Goal: Transaction & Acquisition: Purchase product/service

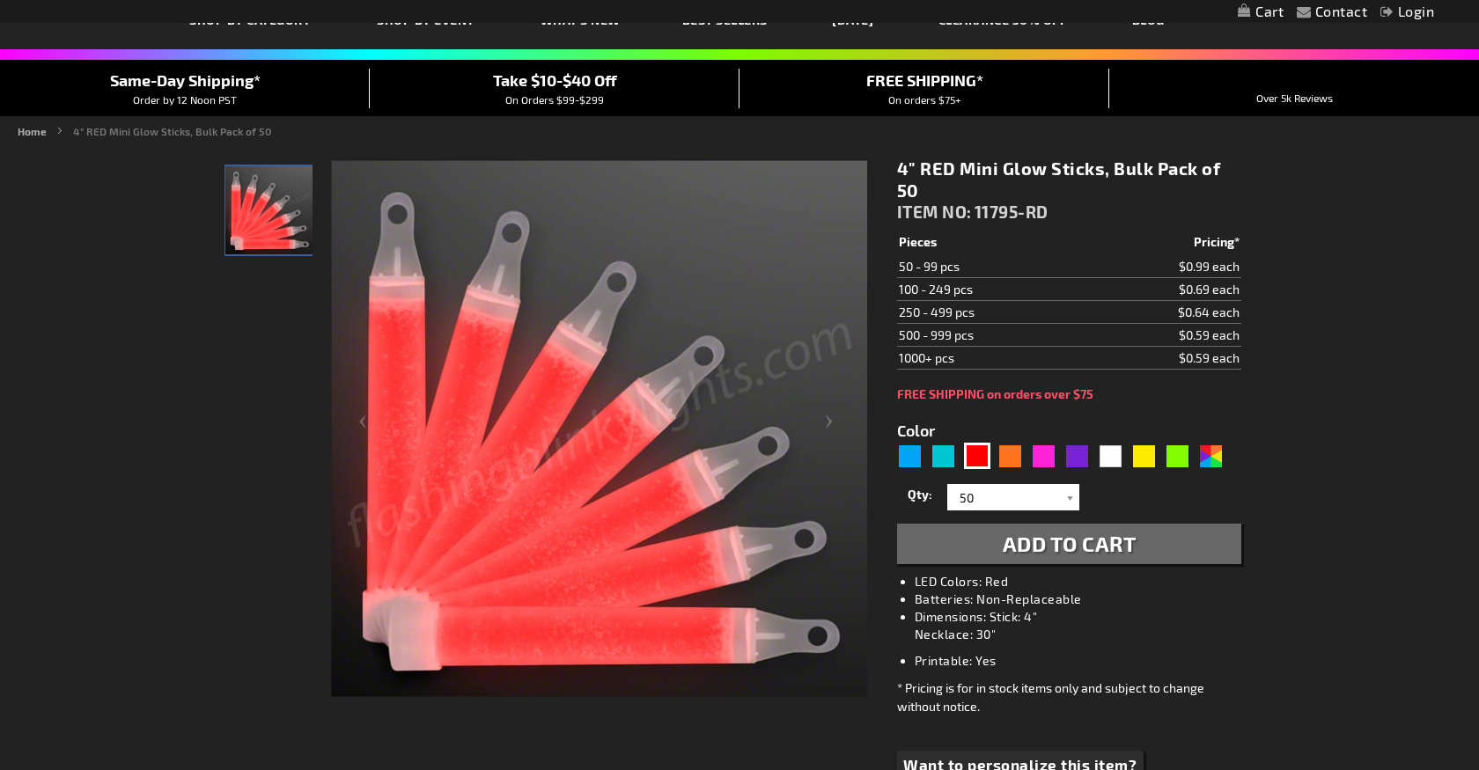
scroll to position [119, 0]
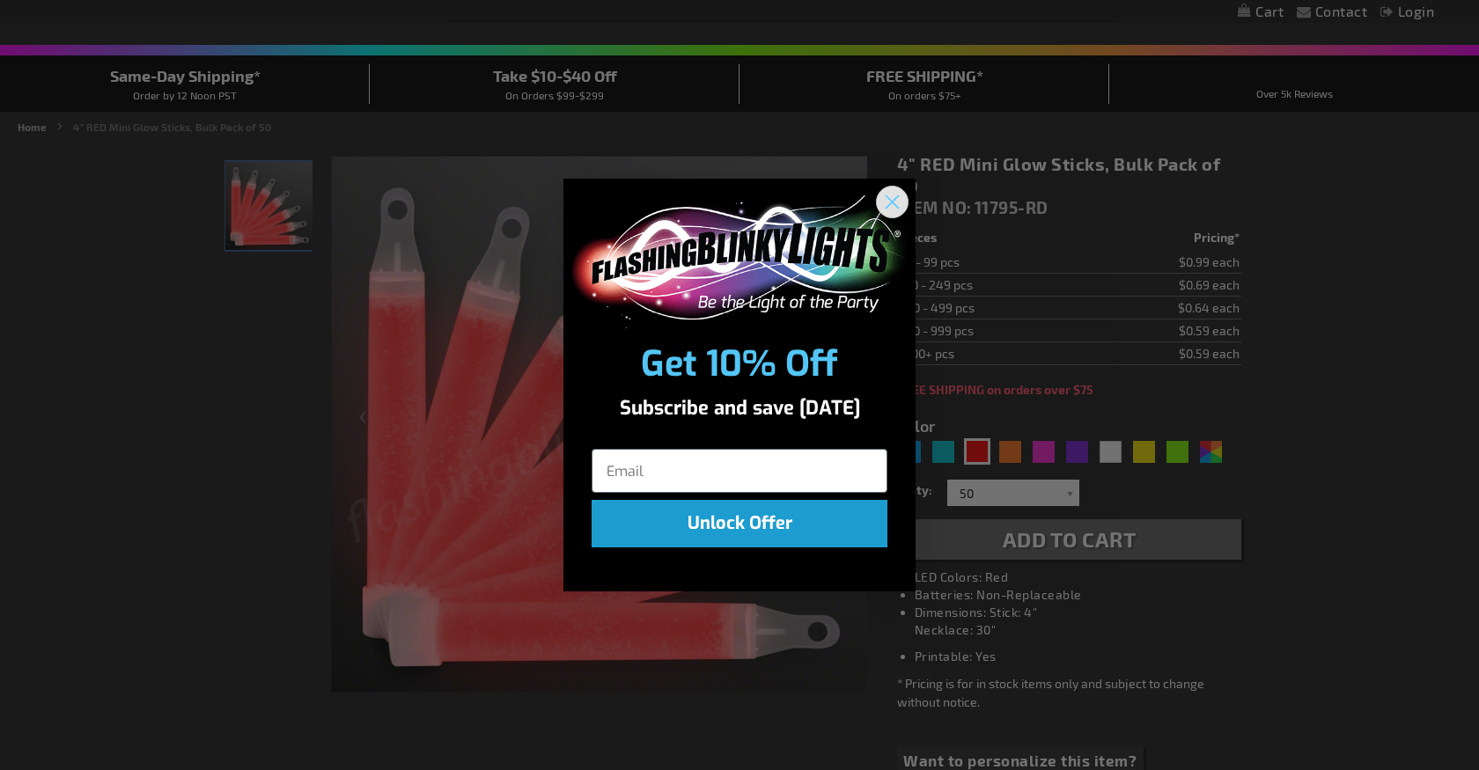
click at [891, 203] on icon "Close dialog" at bounding box center [893, 202] width 12 height 12
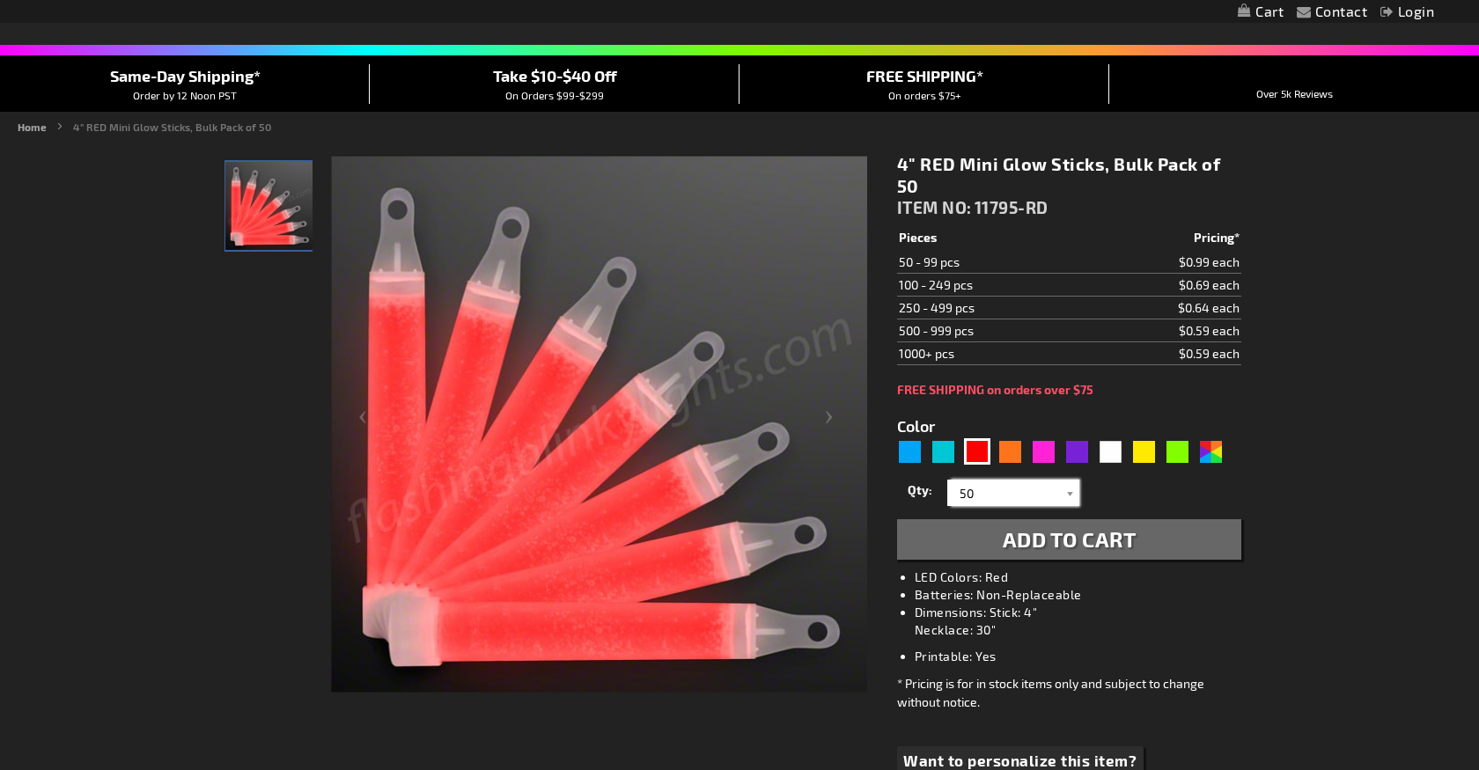
click at [1039, 488] on input "50" at bounding box center [1016, 493] width 128 height 26
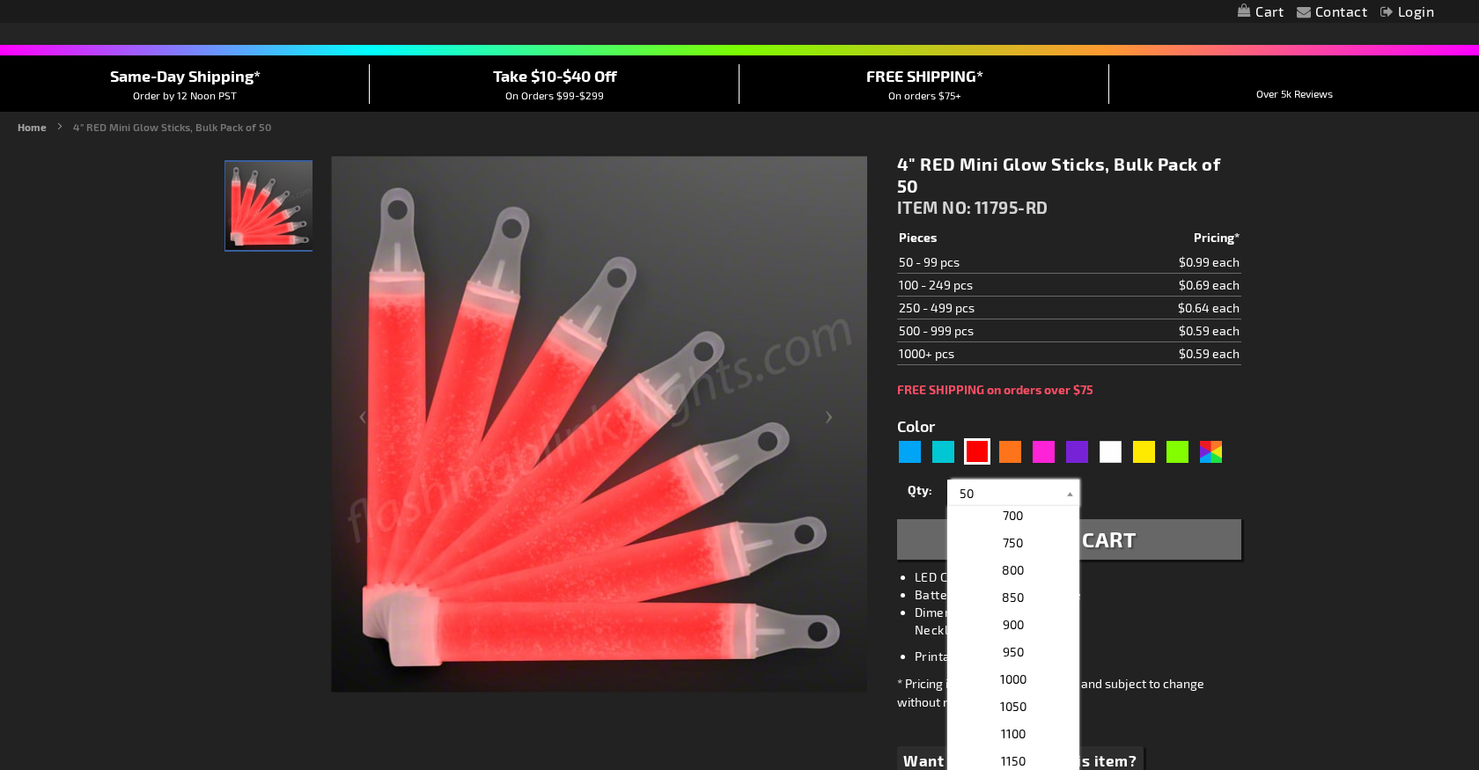
scroll to position [361, 0]
click at [1035, 674] on p "1000" at bounding box center [1013, 677] width 132 height 27
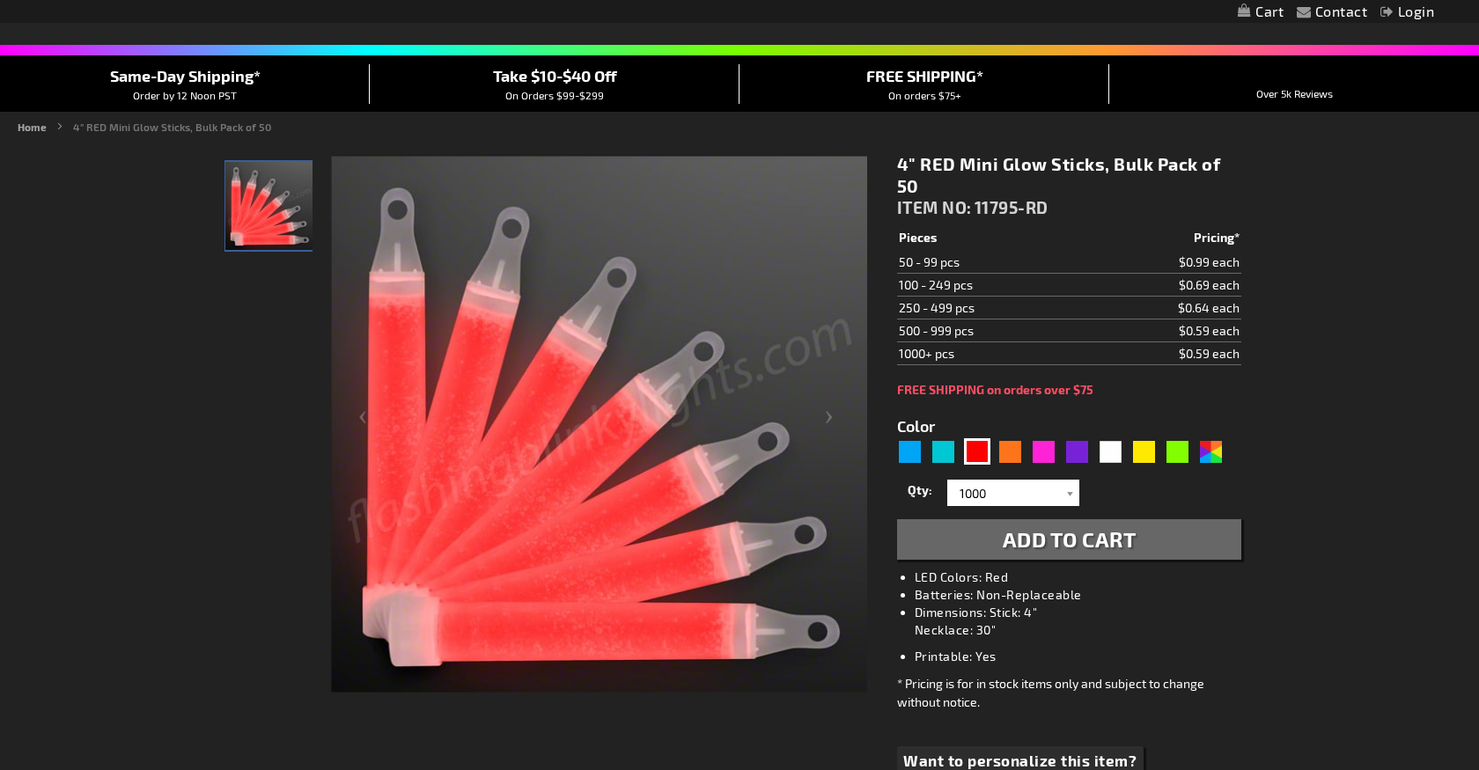
click at [1035, 674] on div "* Pricing is for in stock items only and subject to change without notice." at bounding box center [1069, 692] width 344 height 37
click at [1016, 489] on input "1000" at bounding box center [1016, 493] width 128 height 26
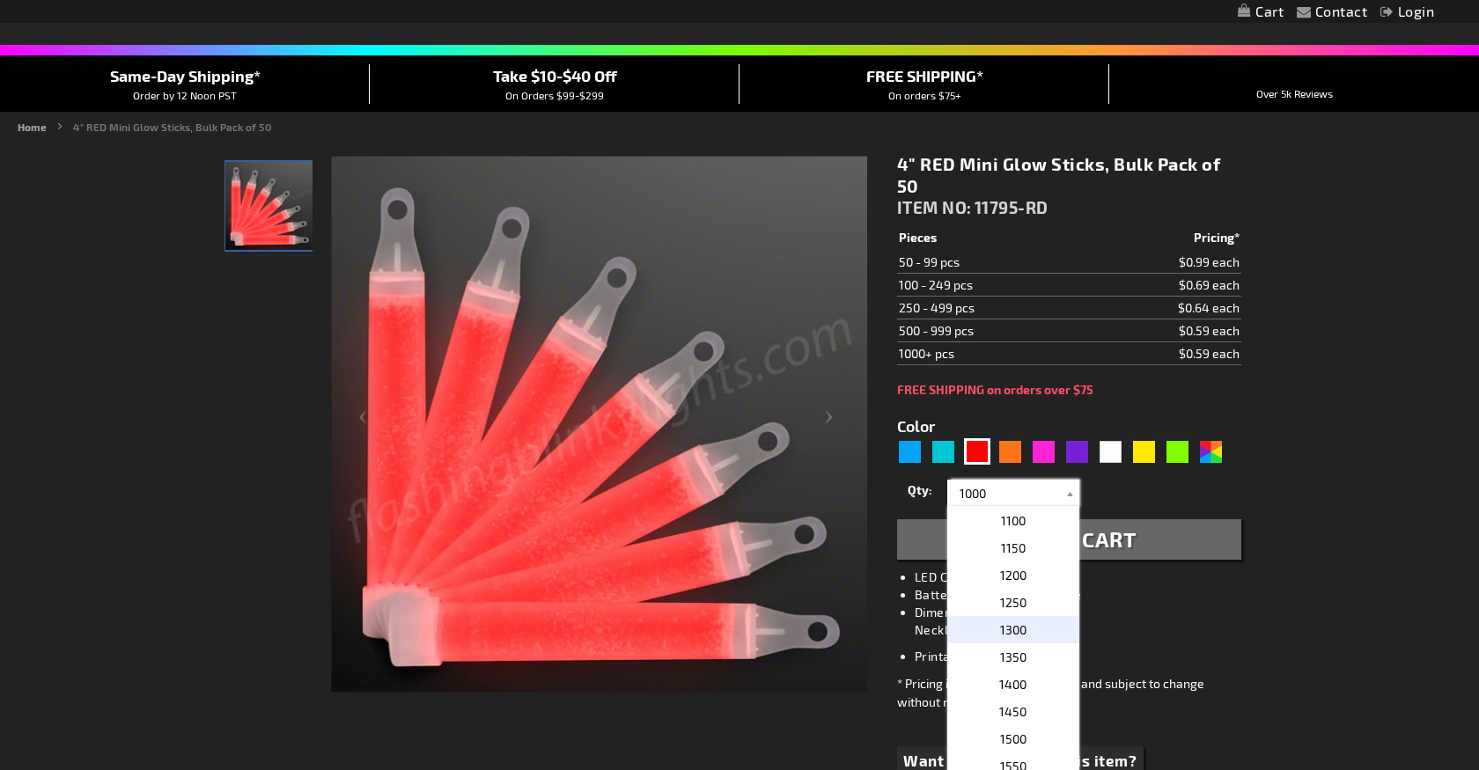
scroll to position [574, 0]
click at [1030, 735] on p "1500" at bounding box center [1013, 737] width 132 height 27
type input "1500"
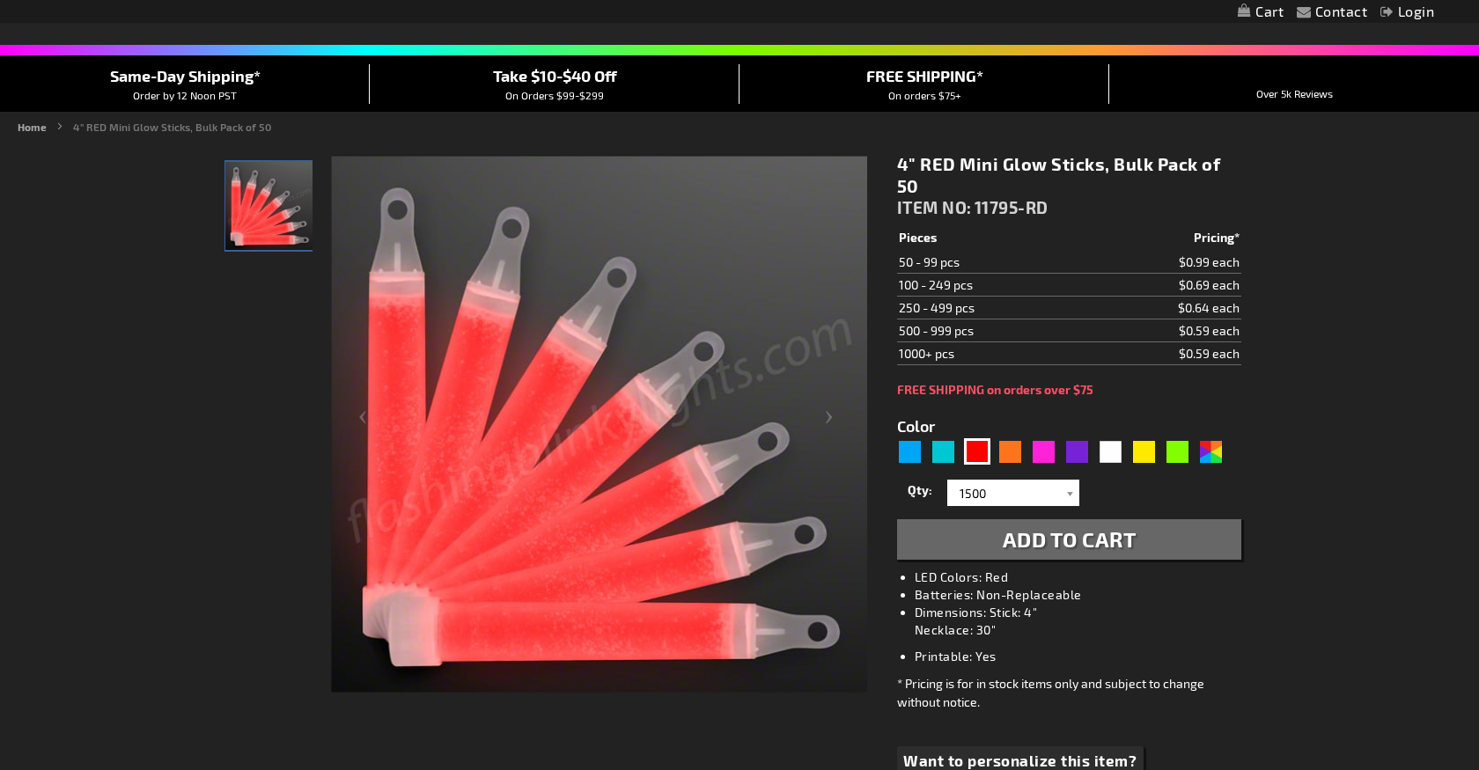
click at [1079, 703] on div "* Pricing is for in stock items only and subject to change without notice." at bounding box center [1069, 692] width 344 height 37
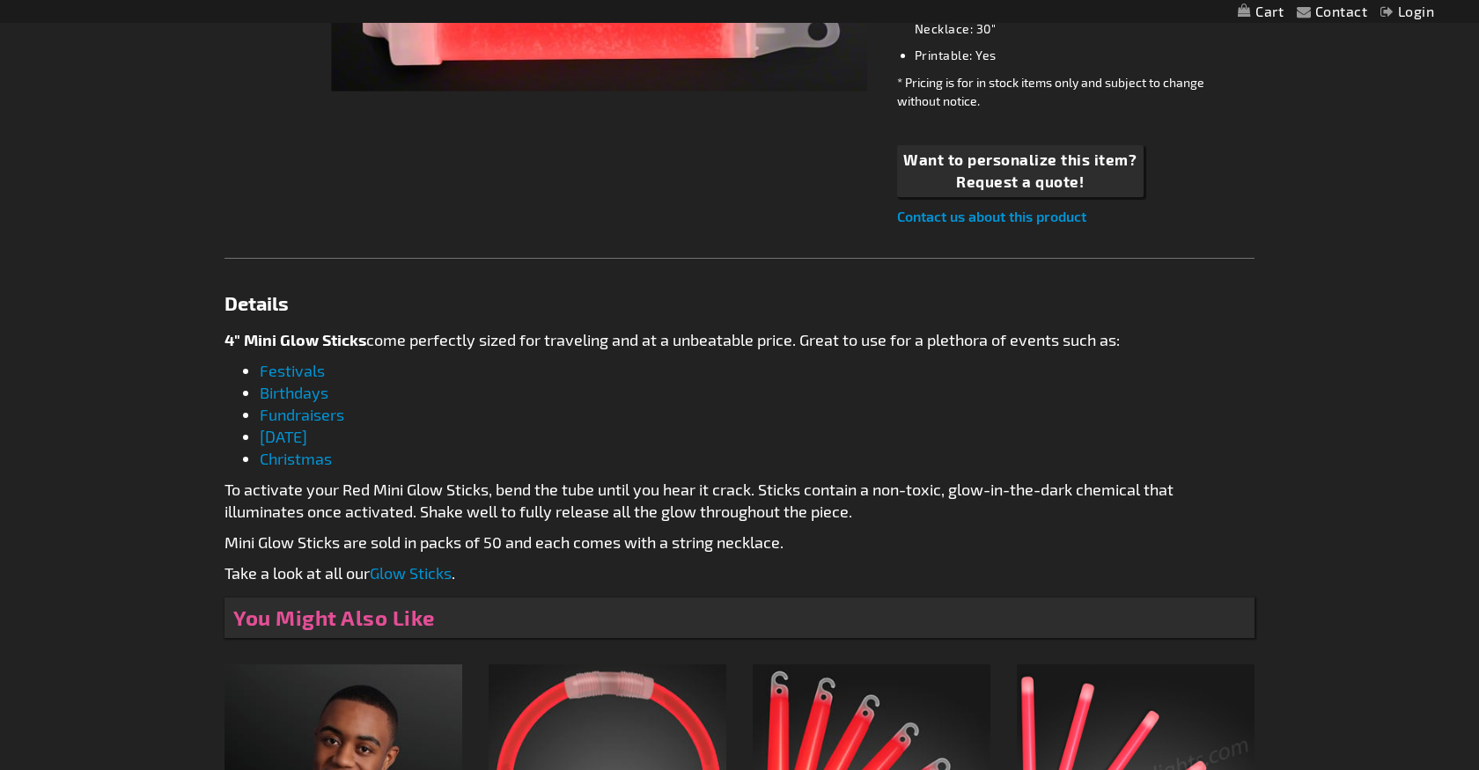
scroll to position [203, 0]
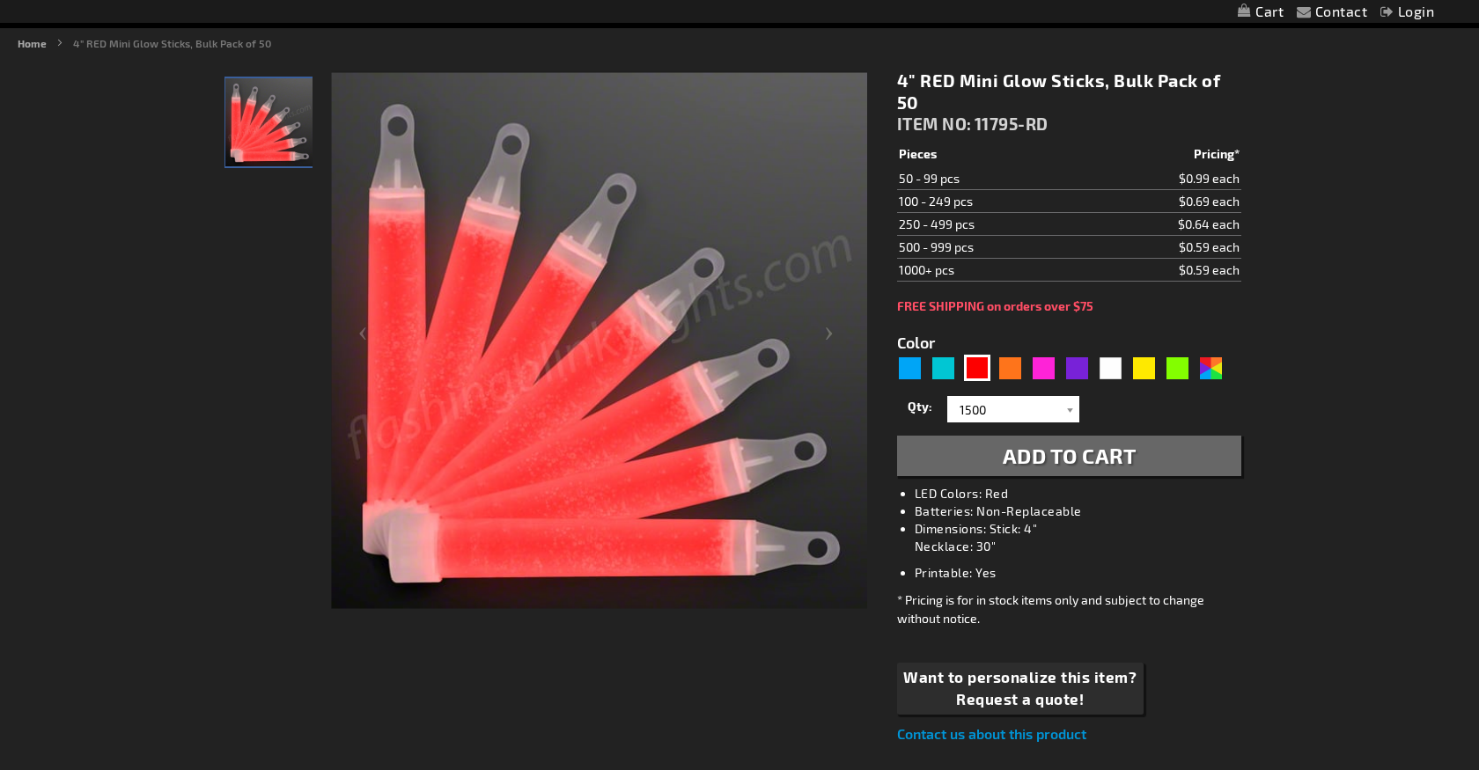
click at [1197, 463] on button "Add to Cart" at bounding box center [1069, 456] width 344 height 41
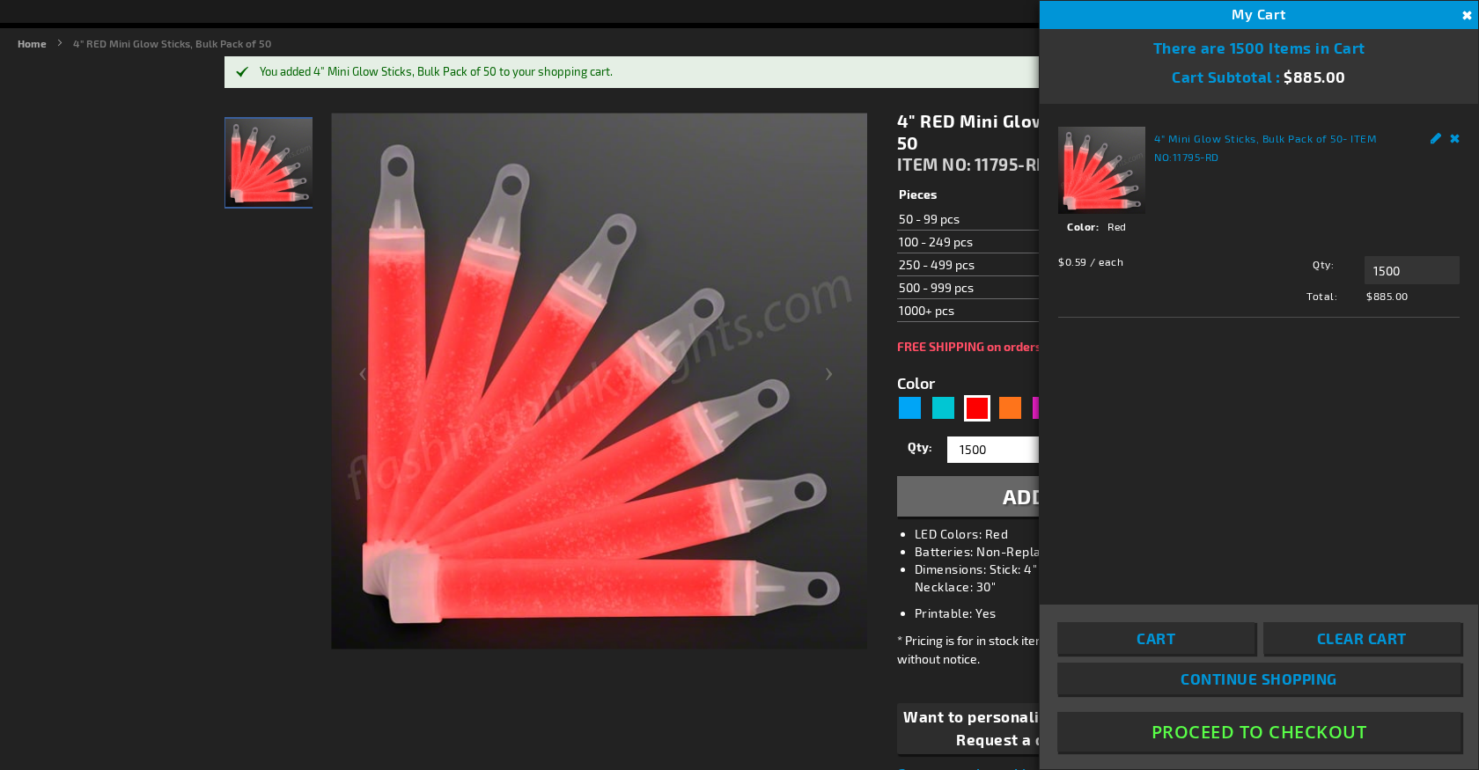
click at [1226, 636] on link "Cart" at bounding box center [1155, 638] width 197 height 32
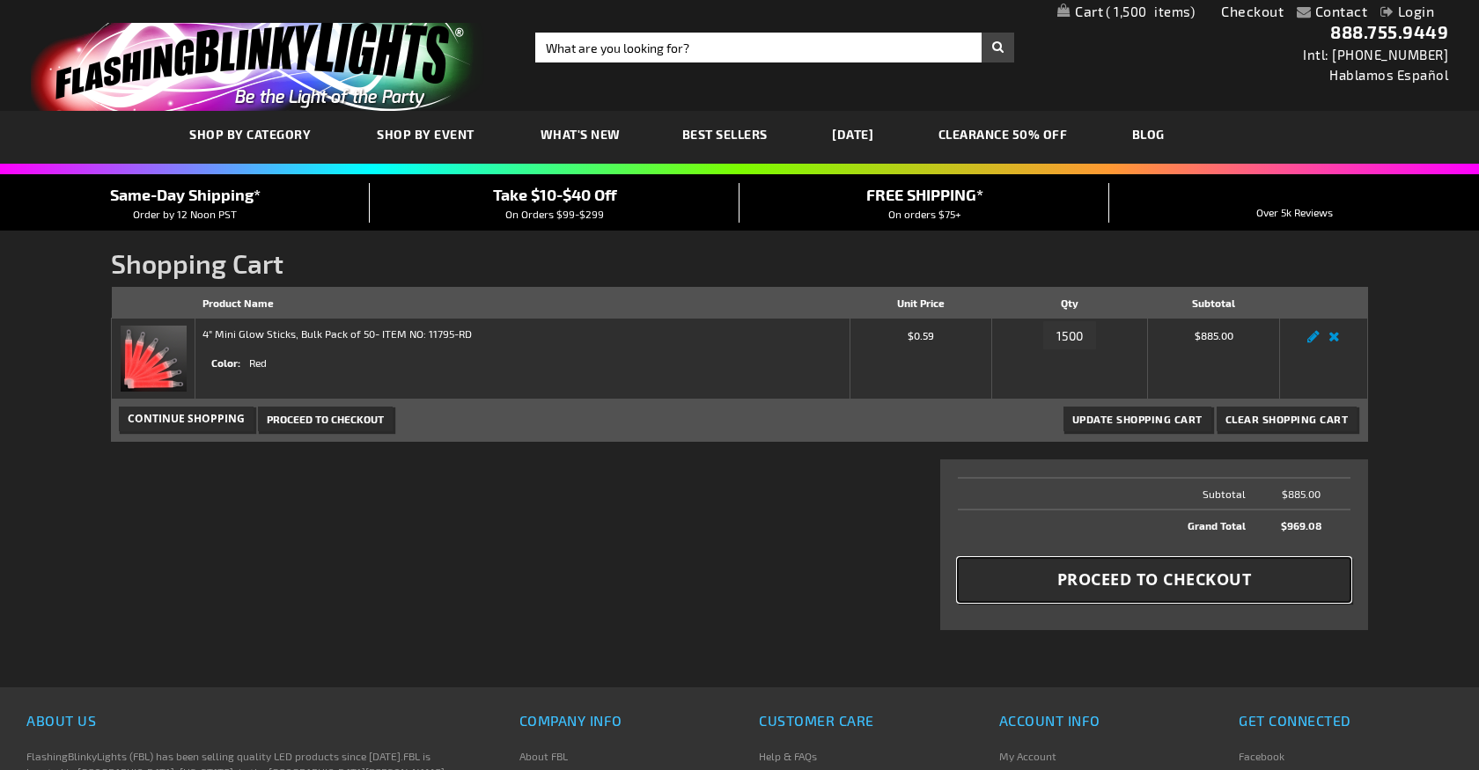
click at [1227, 584] on span "Proceed to Checkout" at bounding box center [1154, 580] width 195 height 22
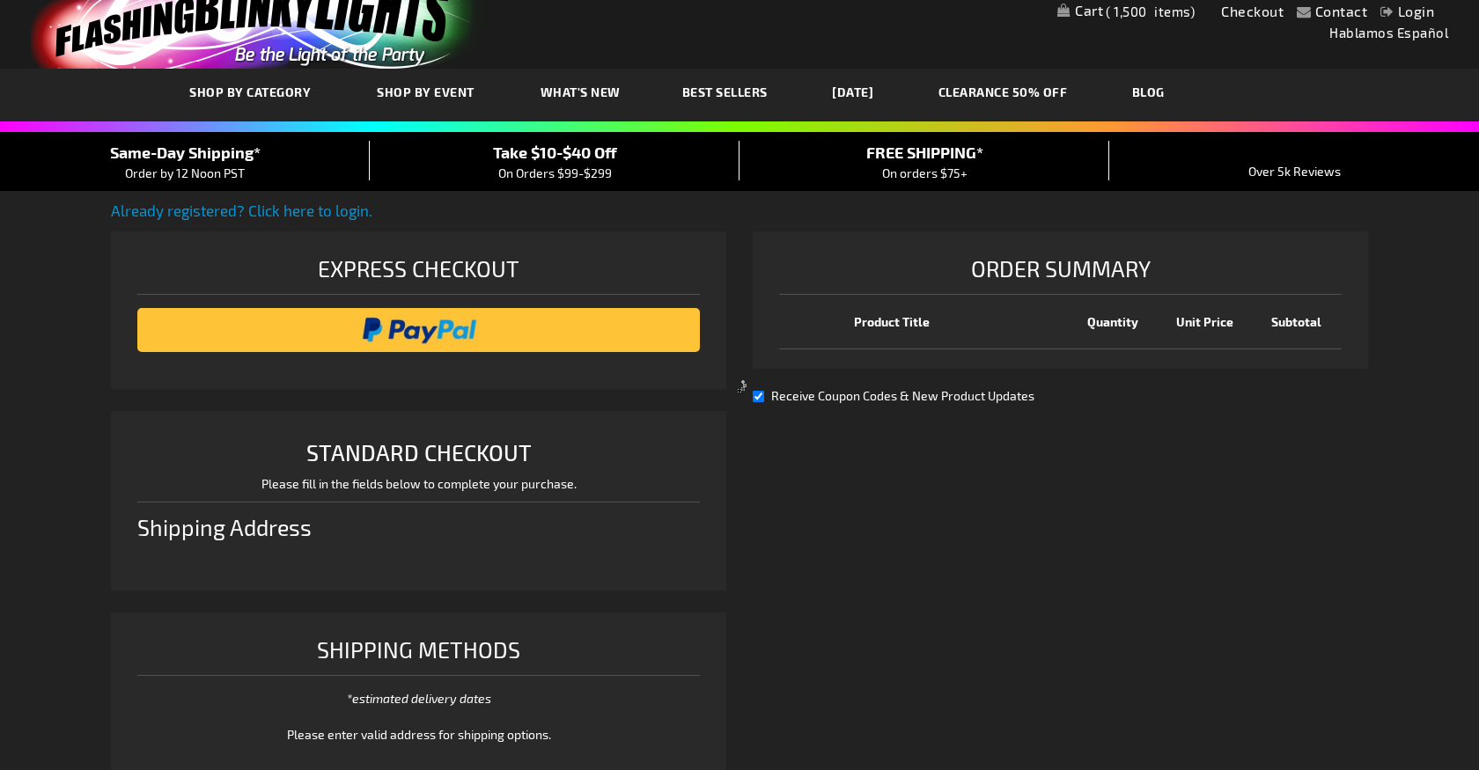
scroll to position [219, 0]
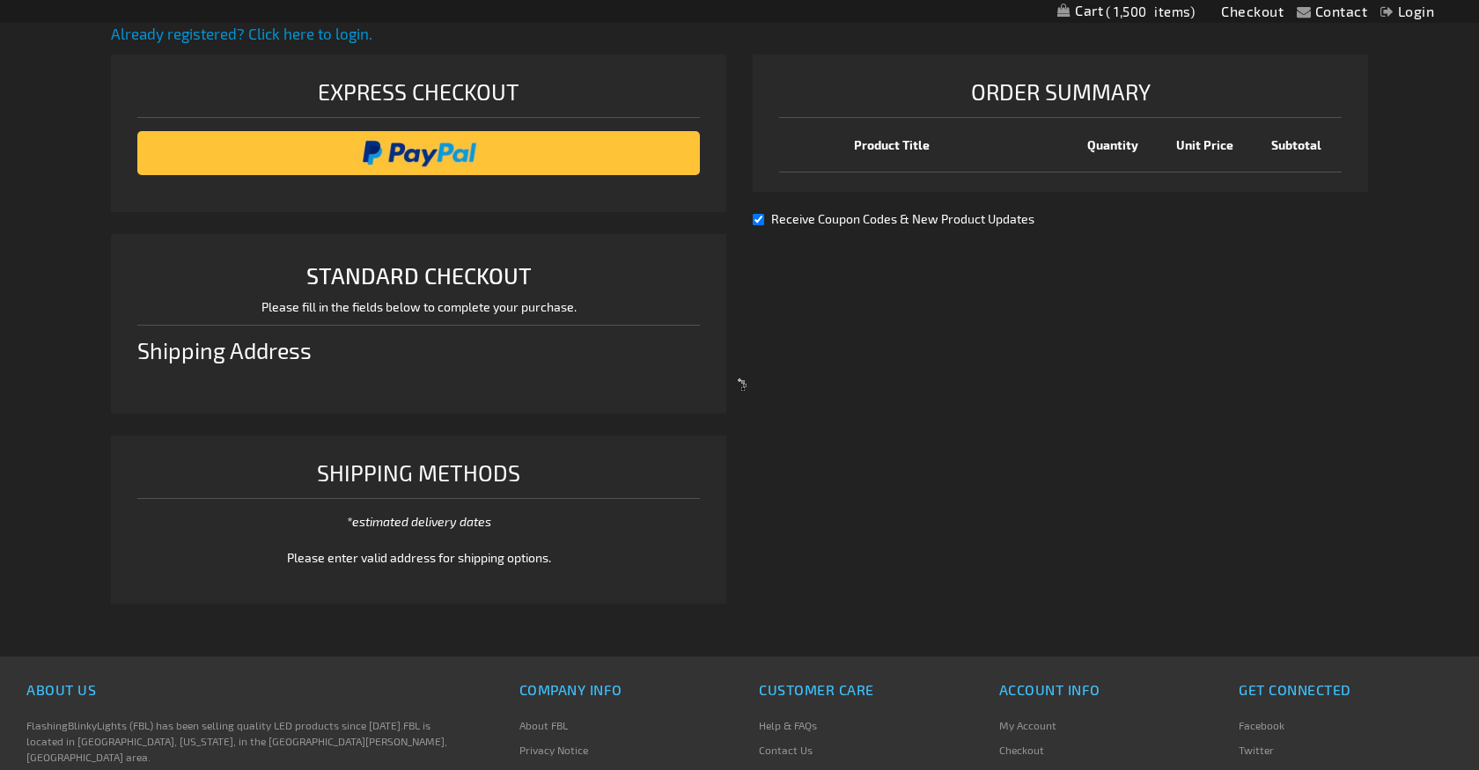
select select "US"
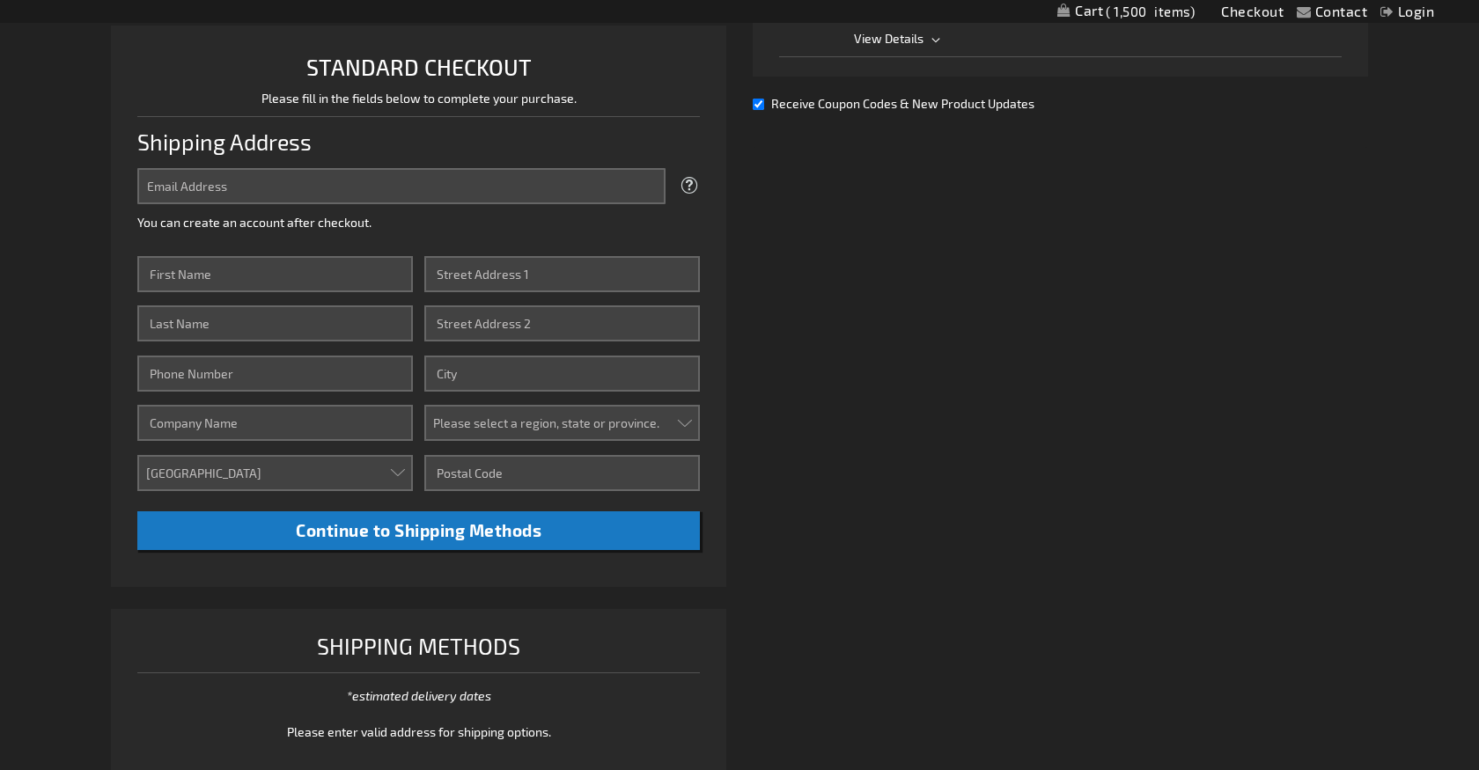
scroll to position [453, 0]
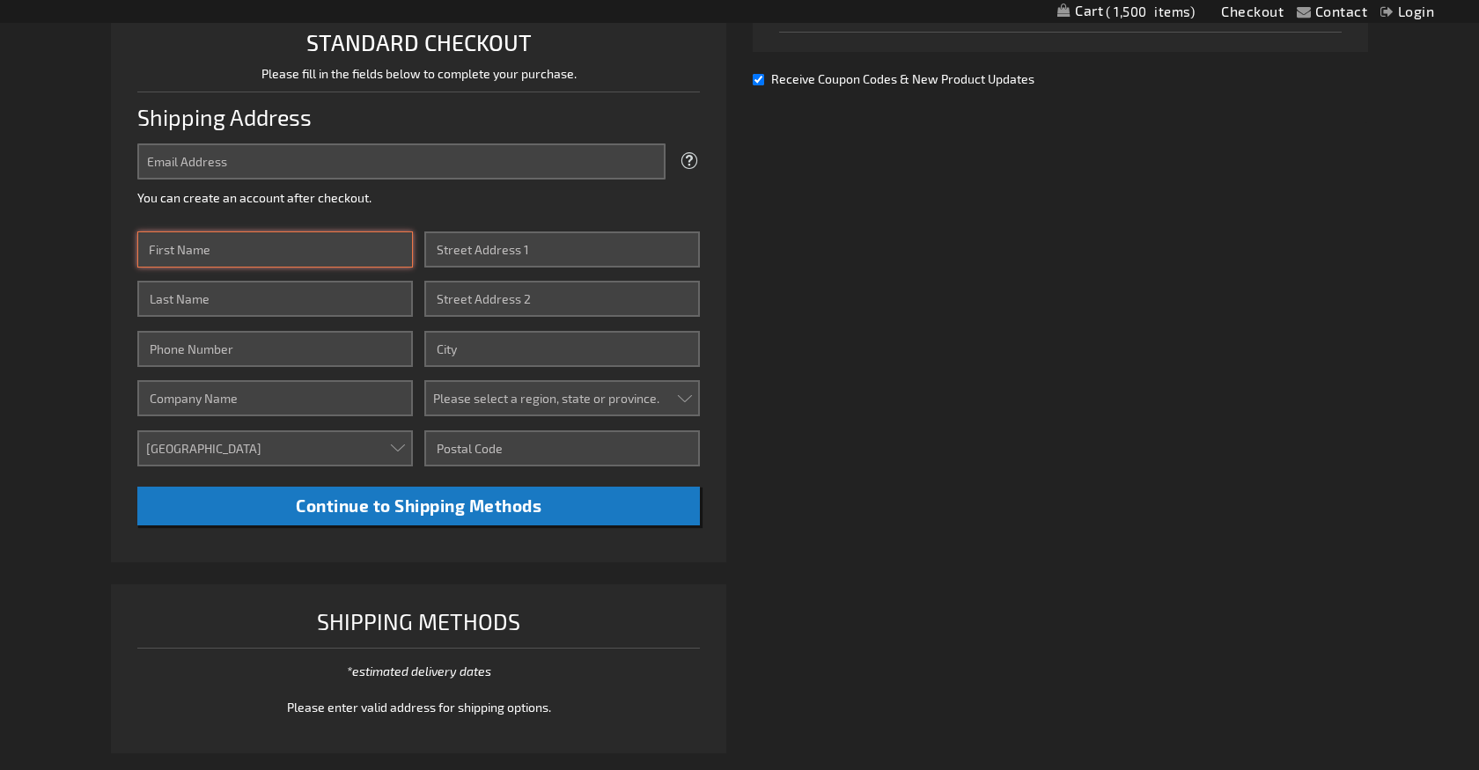
click at [247, 248] on input "First Name" at bounding box center [275, 250] width 276 height 36
type input "Rachel"
type input "Palmer"
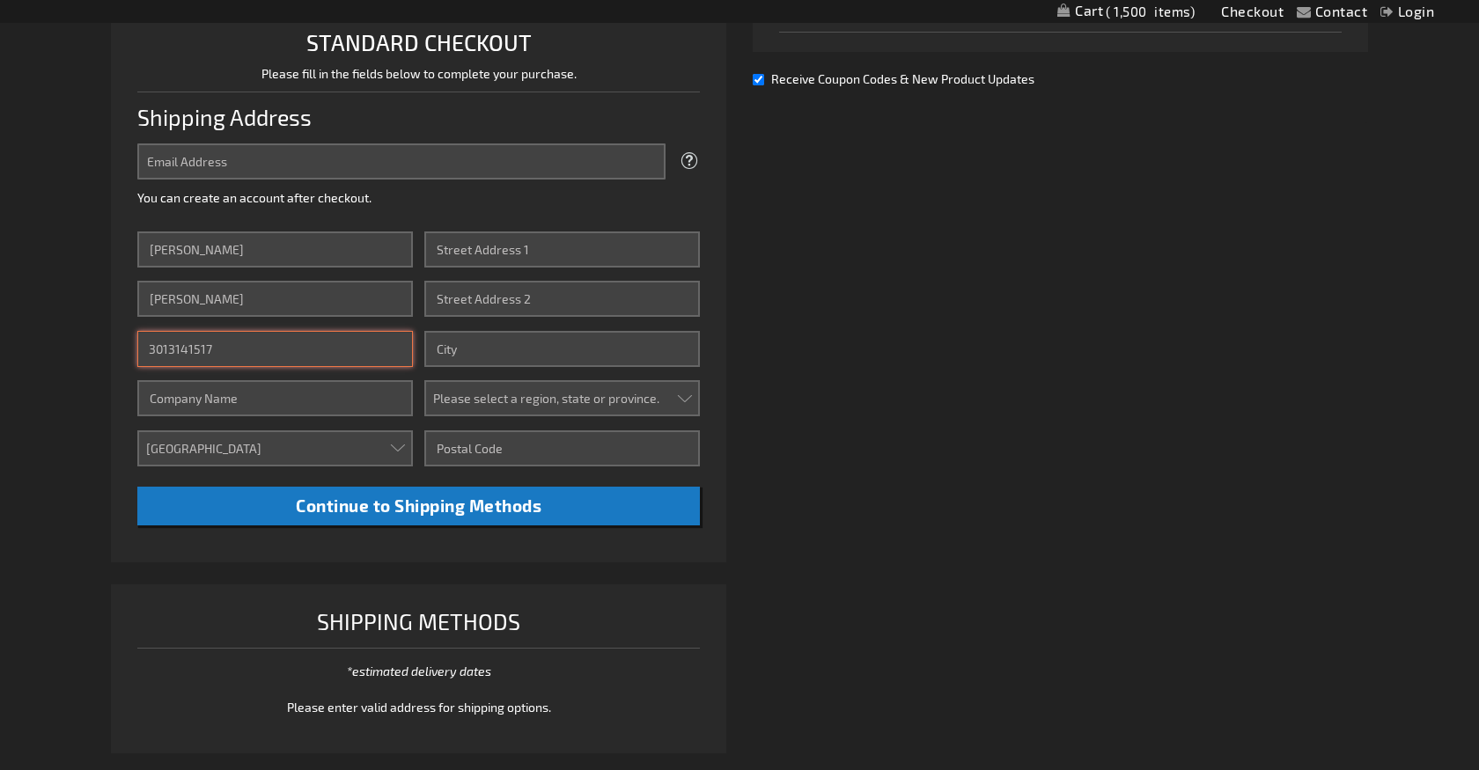
type input "3013141517"
click at [242, 403] on input "Company" at bounding box center [275, 398] width 276 height 36
type input "Maryland Athletics"
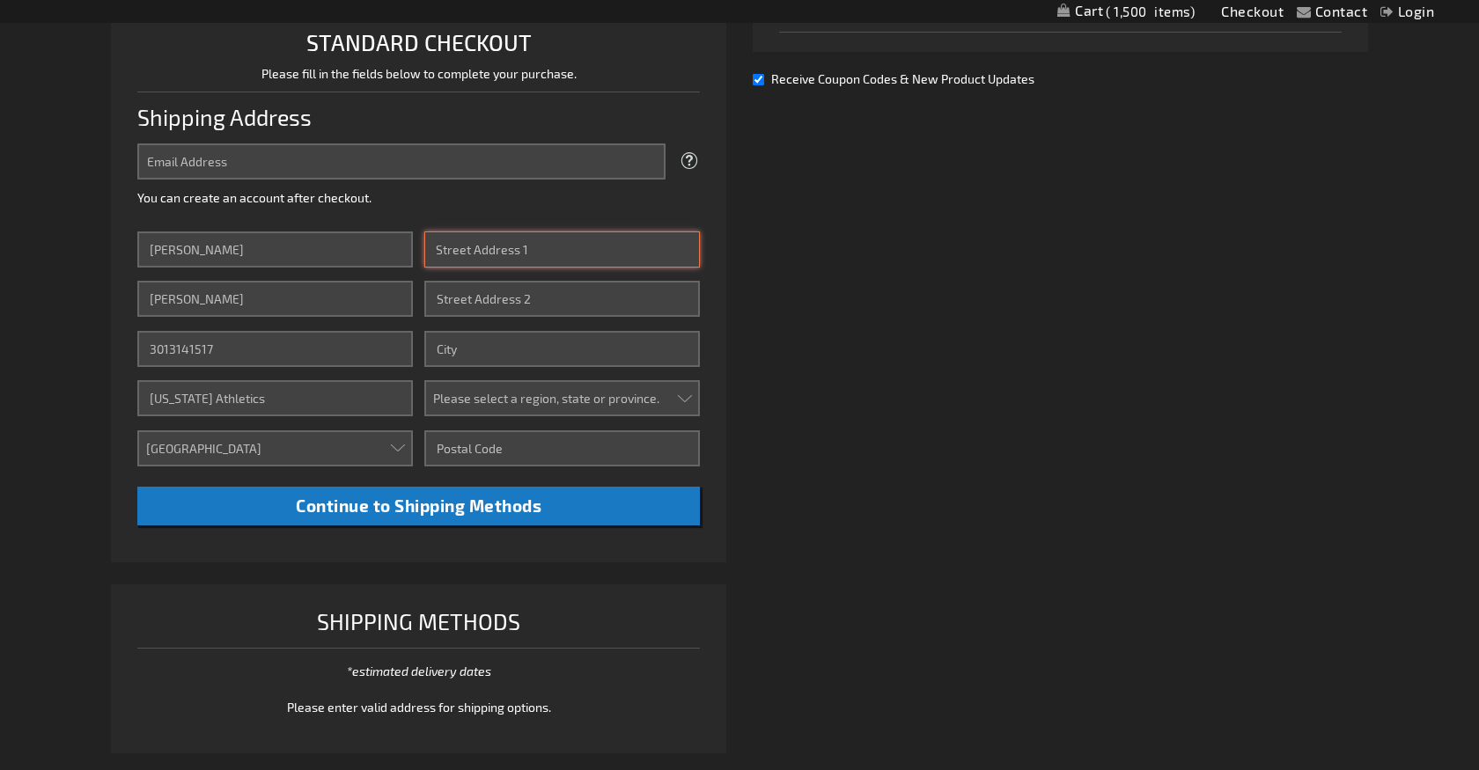
click at [553, 252] on input "Street Address: Line 1" at bounding box center [562, 250] width 276 height 36
type input "8500 Paint Branch Dr"
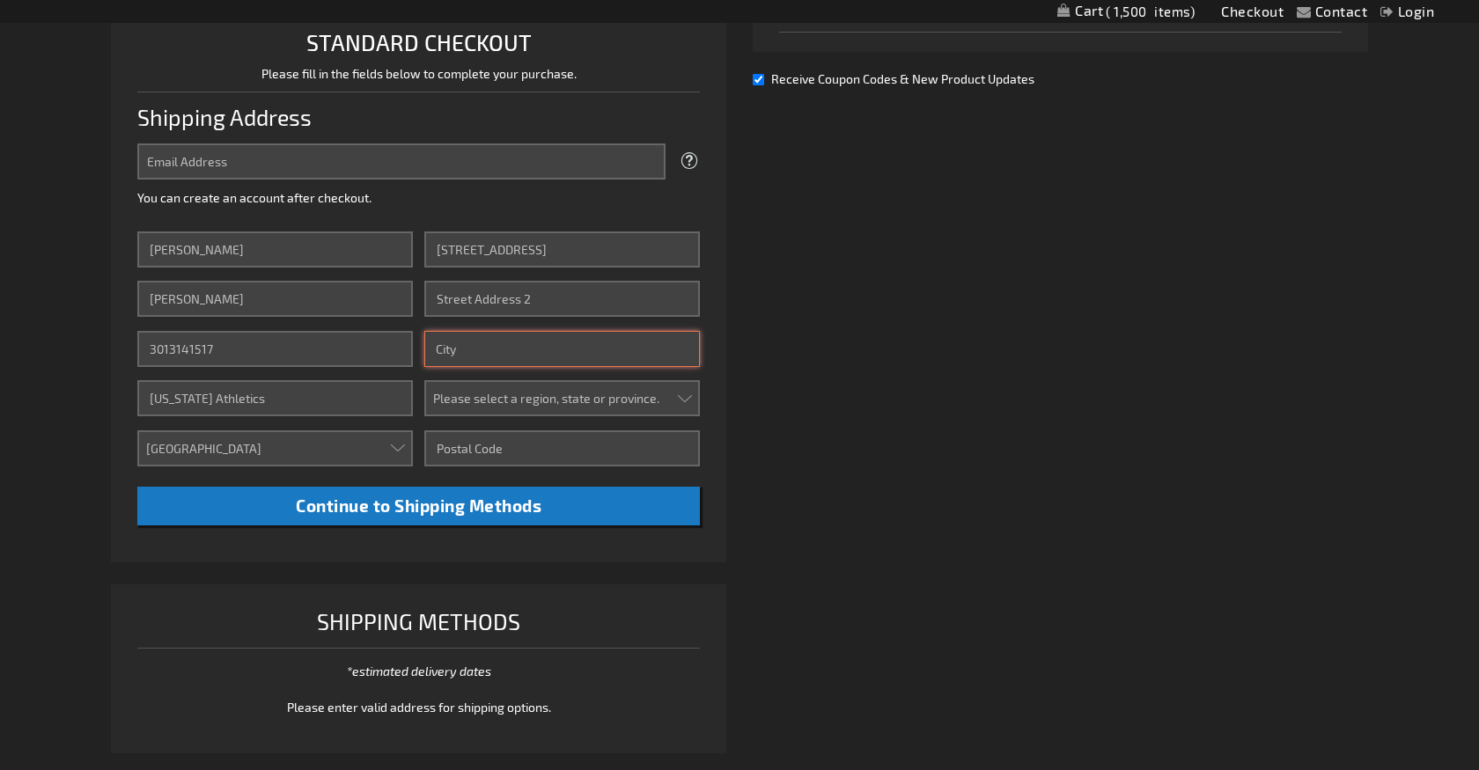
click at [500, 345] on input "City" at bounding box center [562, 349] width 276 height 36
type input "College Park"
click at [479, 397] on select "Please select a region, state or province. Alabama Alaska Arizona Arkansas Cali…" at bounding box center [562, 398] width 276 height 36
select select "31"
click at [424, 380] on select "Please select a region, state or province. Alabama Alaska Arizona Arkansas Cali…" at bounding box center [562, 398] width 276 height 36
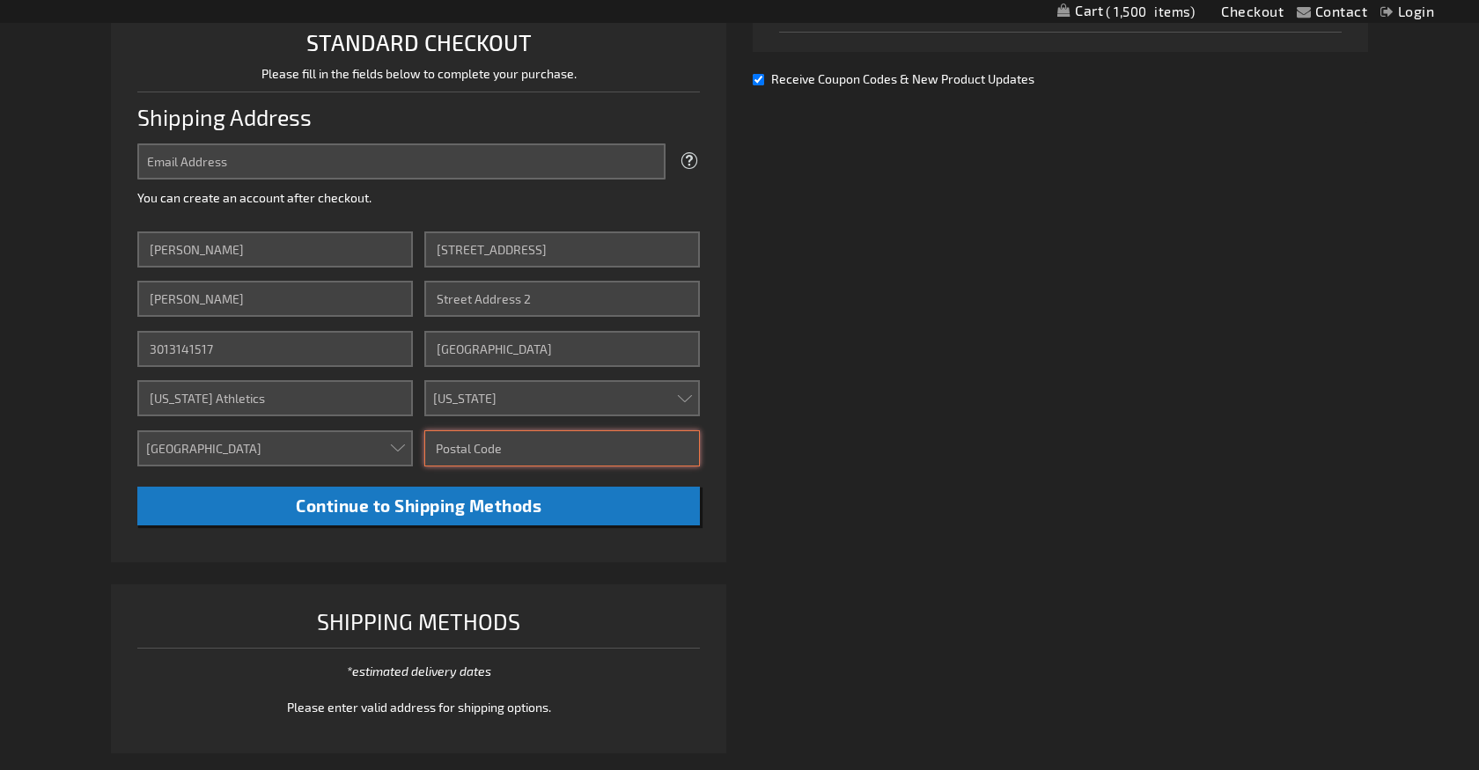
click at [521, 439] on input "Zip/Postal Code" at bounding box center [562, 449] width 276 height 36
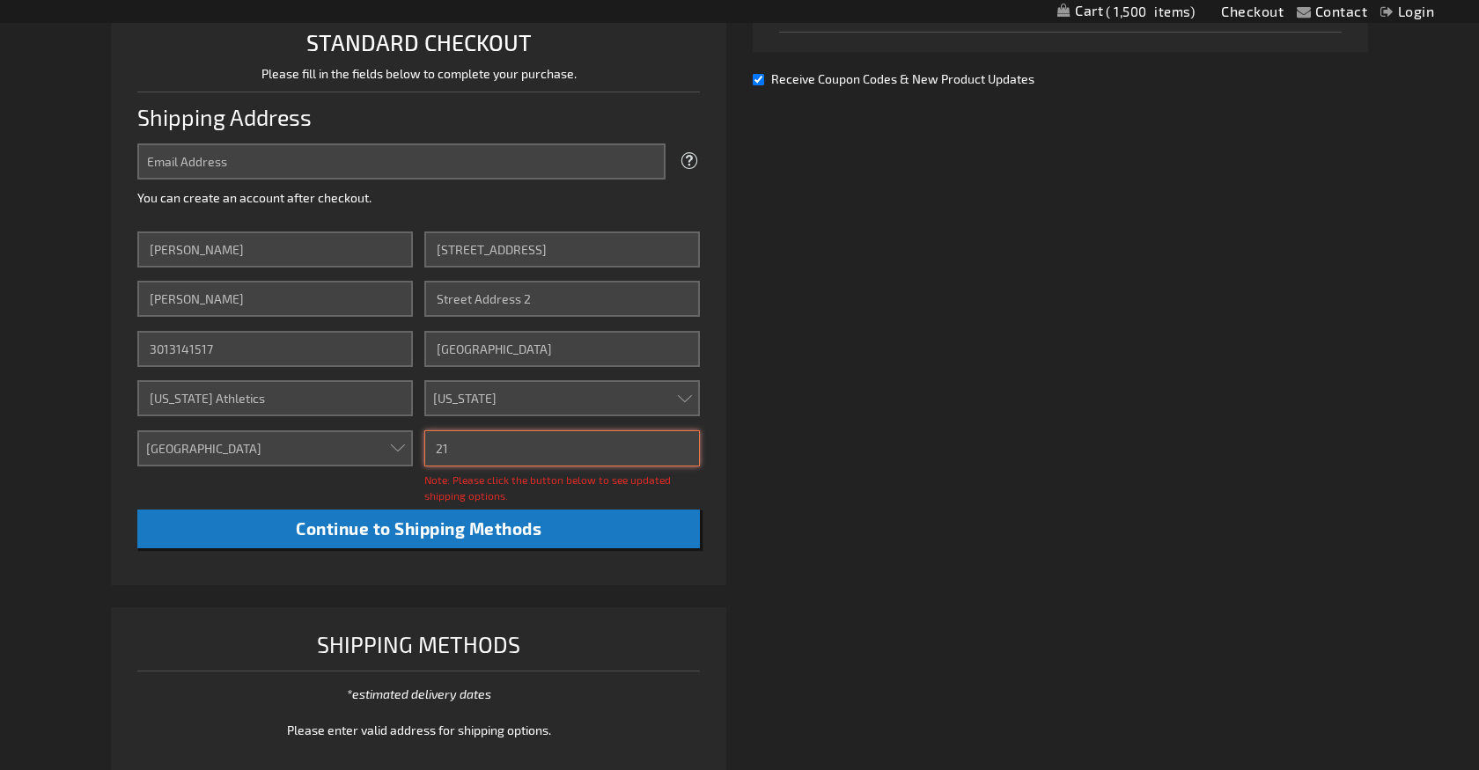
type input "2"
type input "20742"
click at [987, 463] on div "Already registered? Click here to login. Shipping Review & Payments Estimated T…" at bounding box center [739, 292] width 1257 height 1005
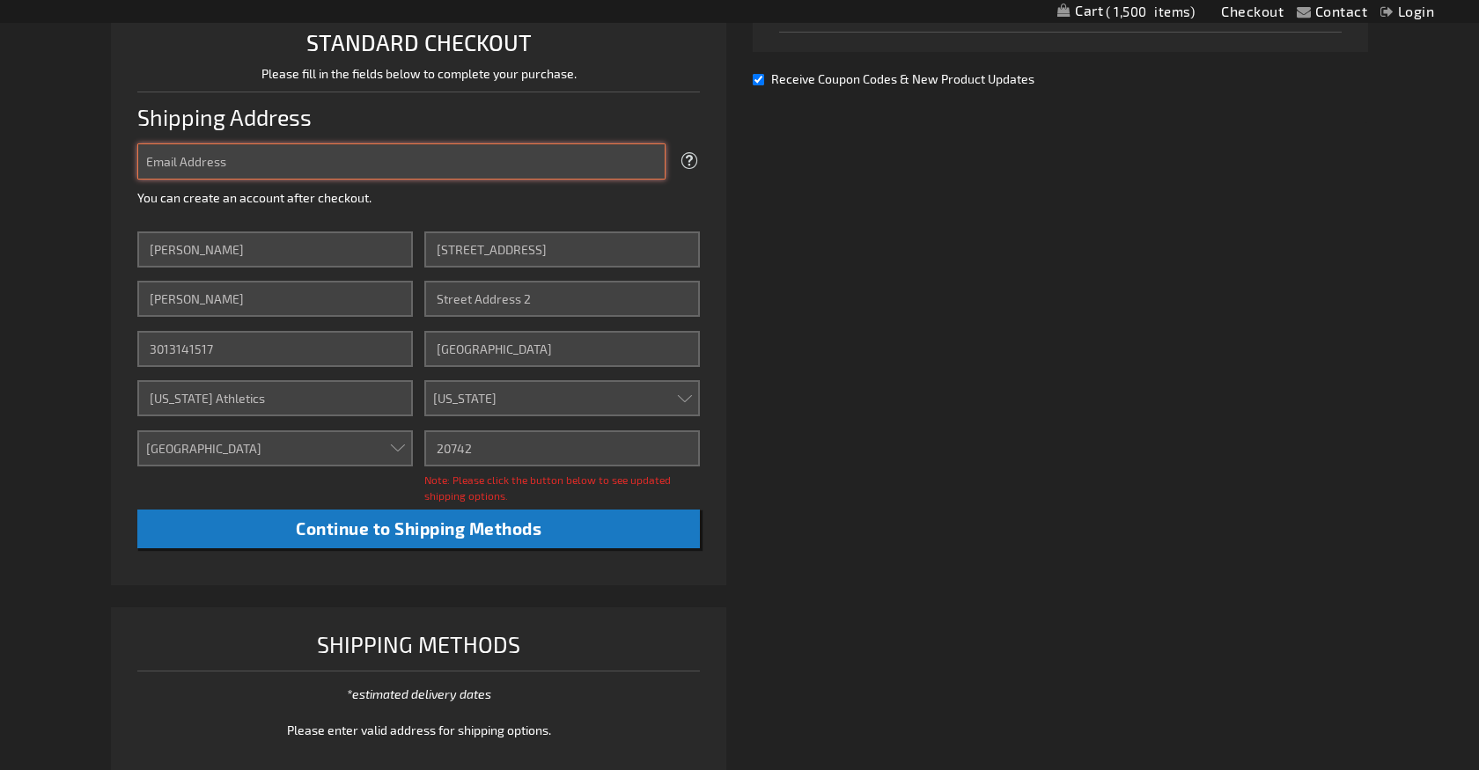
click at [410, 159] on input "Email Address" at bounding box center [401, 162] width 528 height 36
type input "rpalmer@umd.edu"
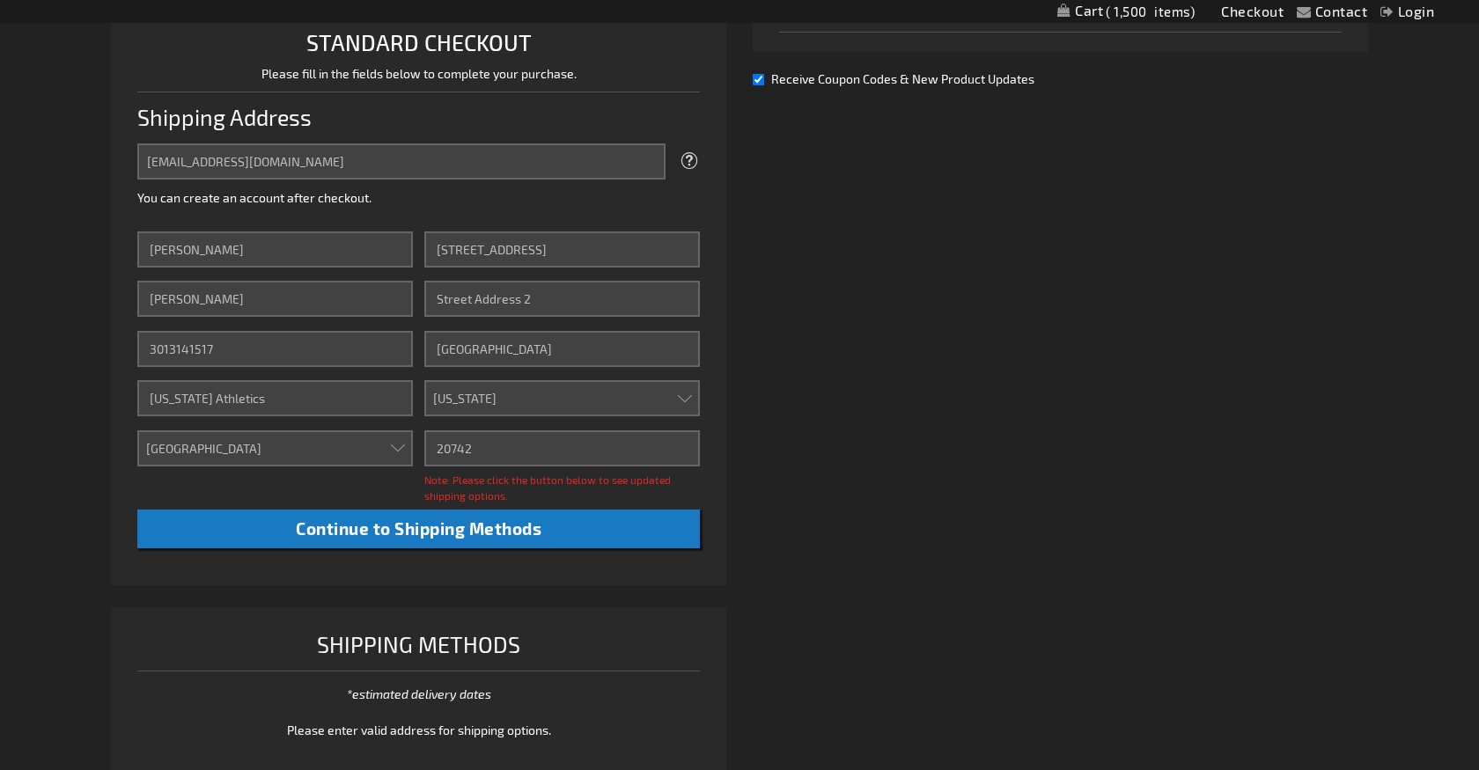
click at [873, 448] on div "Already registered? Click here to login. Shipping Review & Payments Estimated T…" at bounding box center [739, 292] width 1257 height 1005
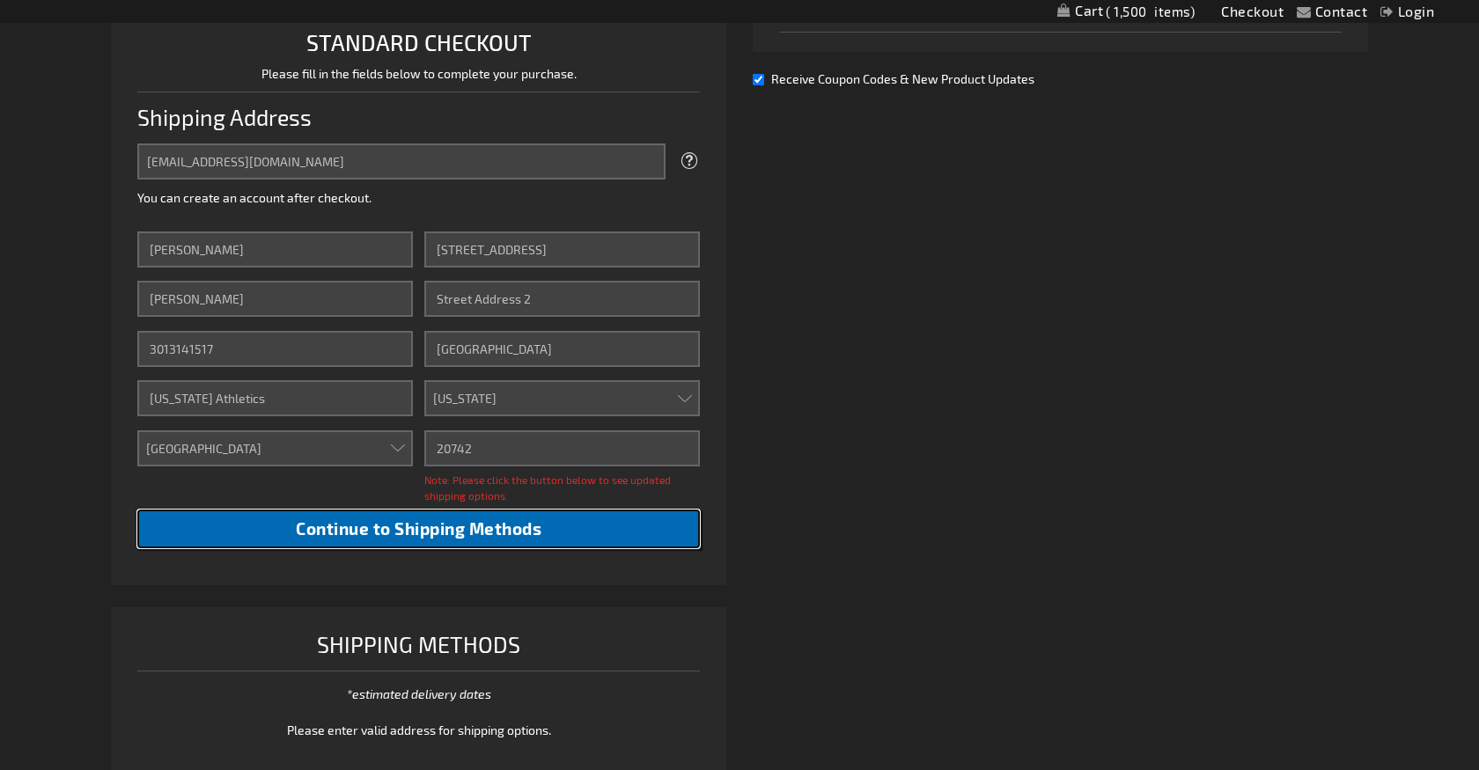
click at [581, 526] on button "Continue to Shipping Methods" at bounding box center [418, 530] width 563 height 40
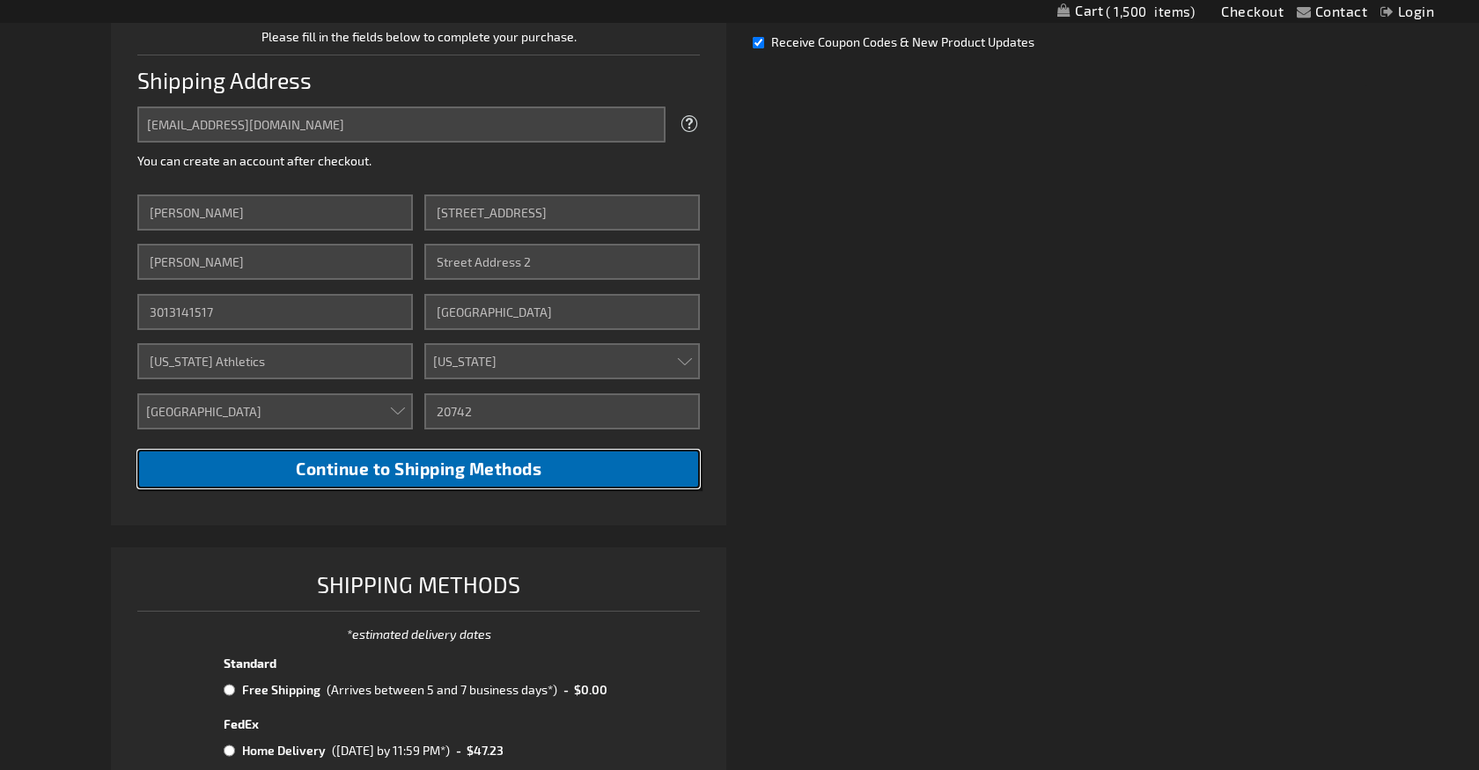
scroll to position [0, 0]
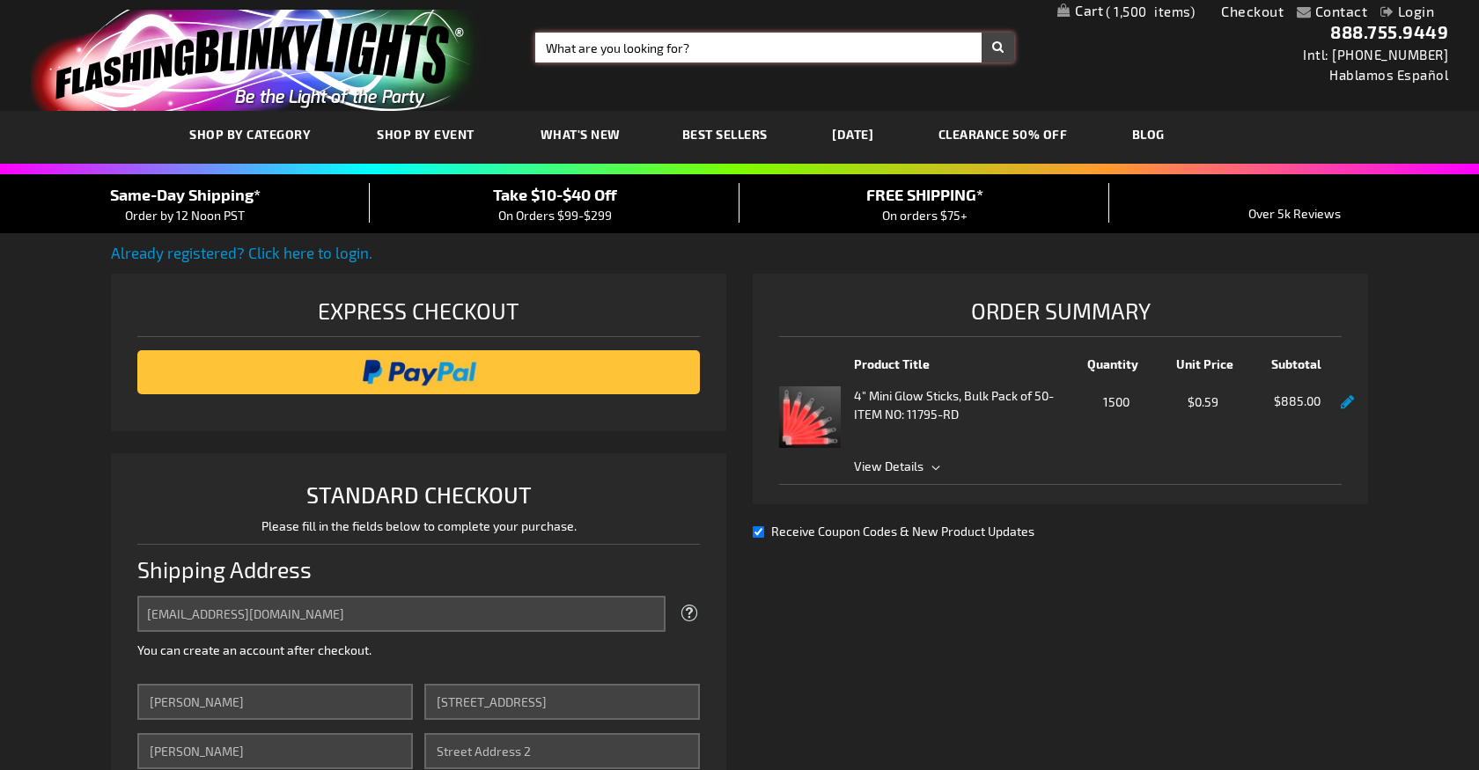
click at [614, 40] on input "Search" at bounding box center [774, 48] width 479 height 30
type input "red glow stick"
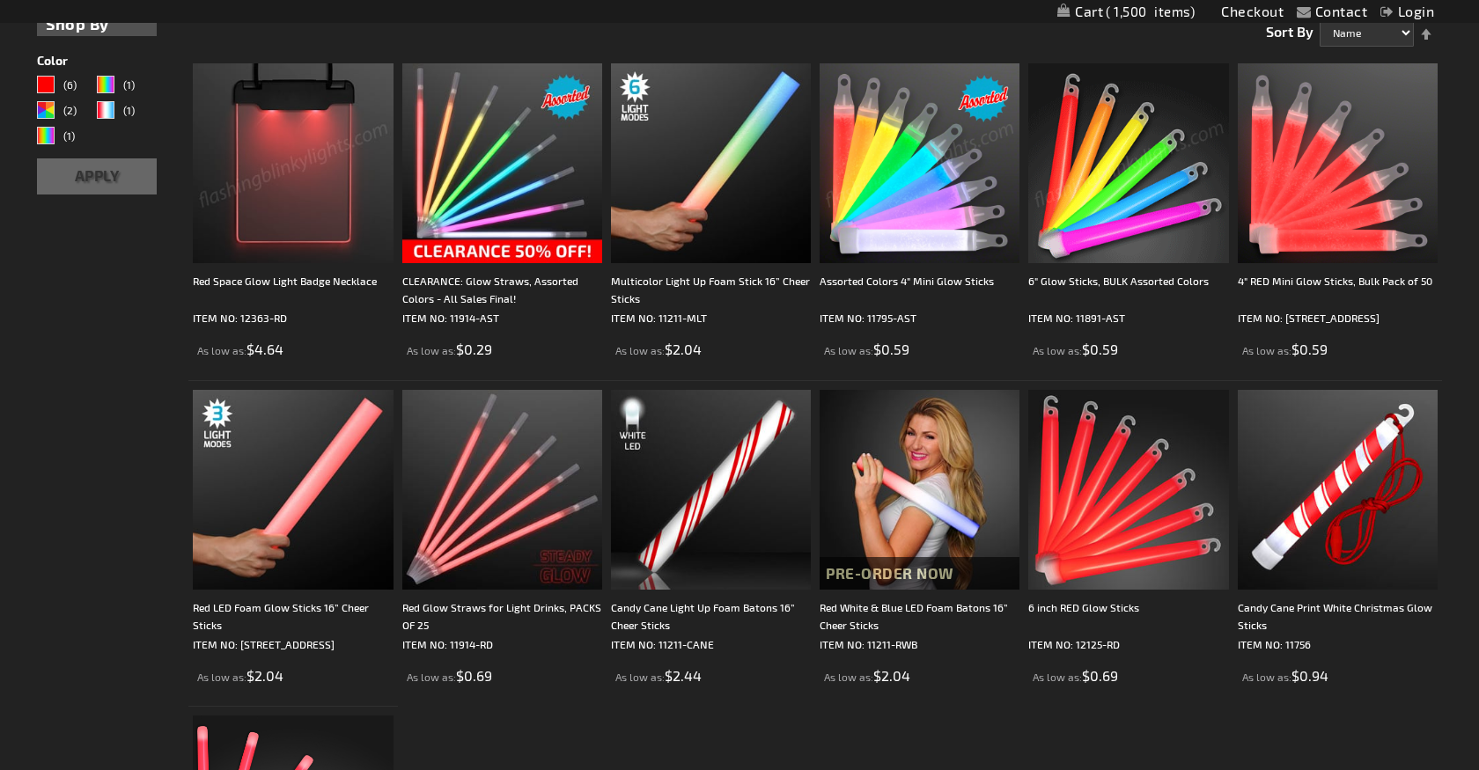
scroll to position [331, 0]
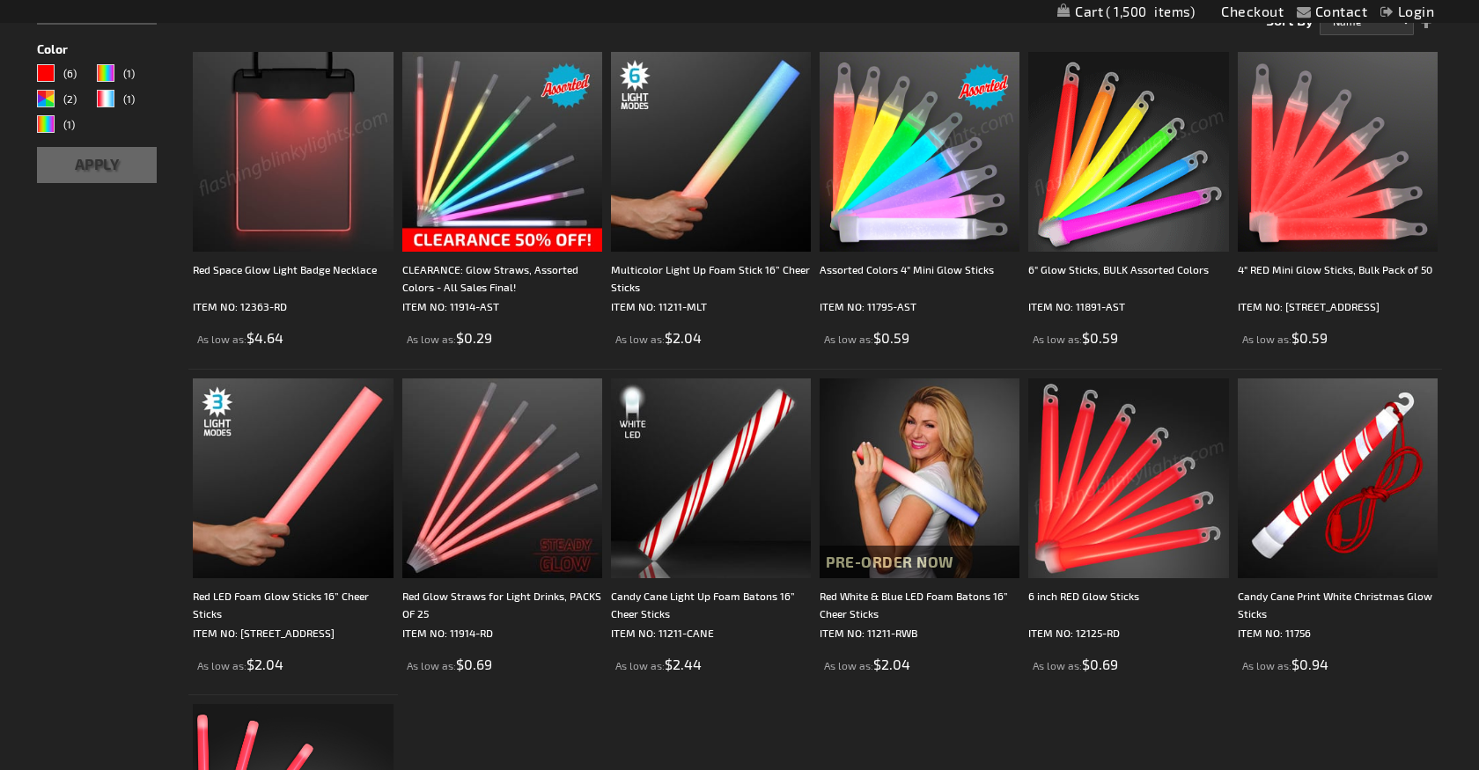
click at [1082, 453] on img at bounding box center [1128, 479] width 200 height 200
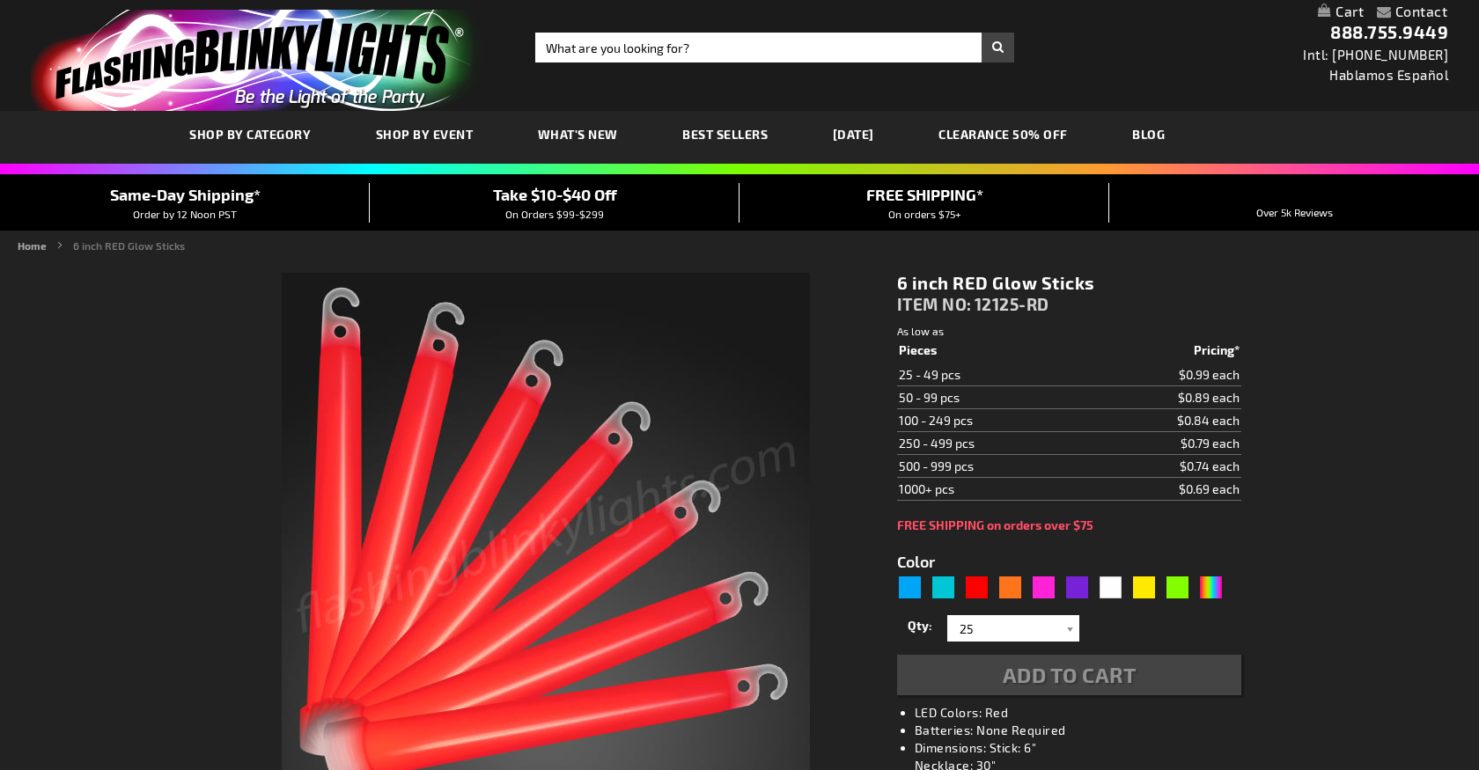
type input "5641"
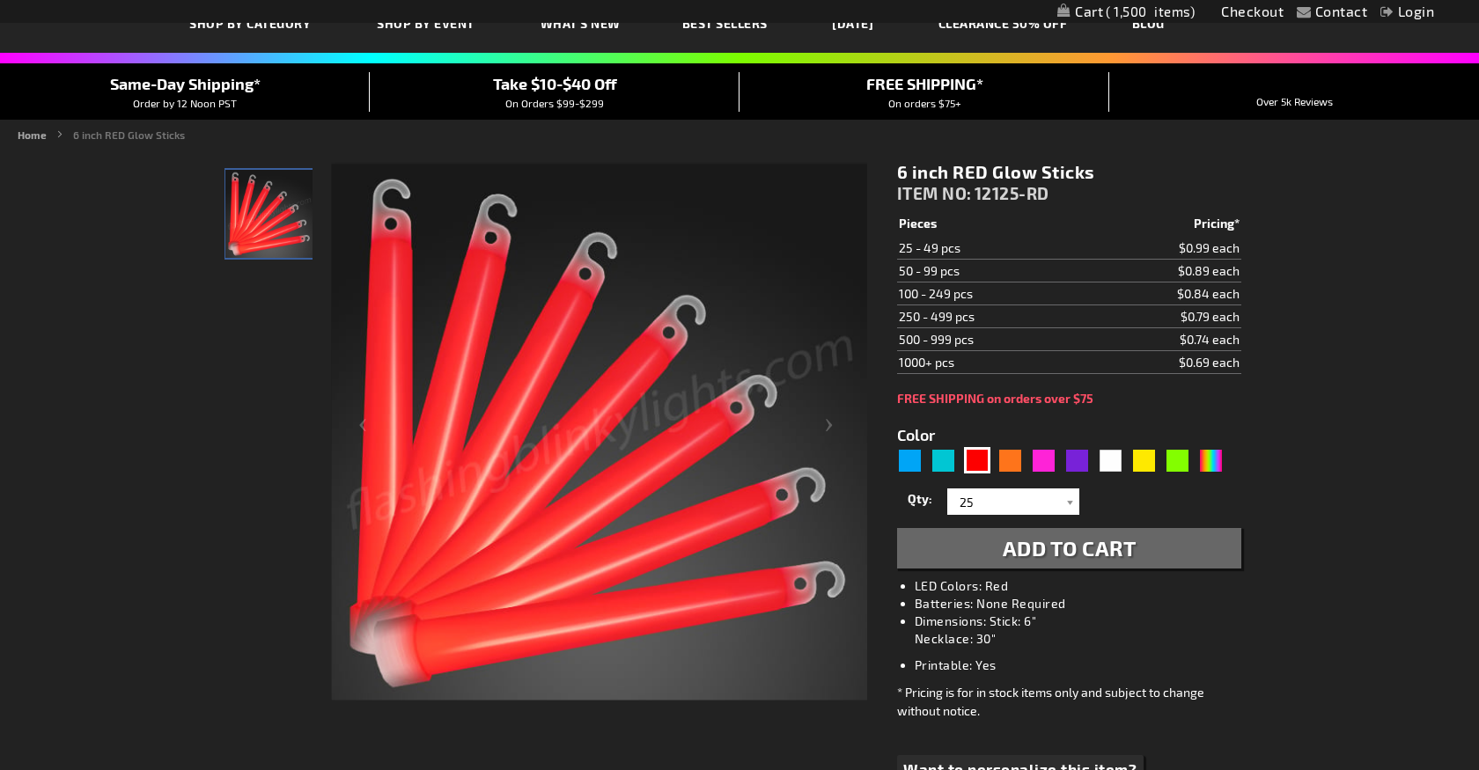
scroll to position [113, 0]
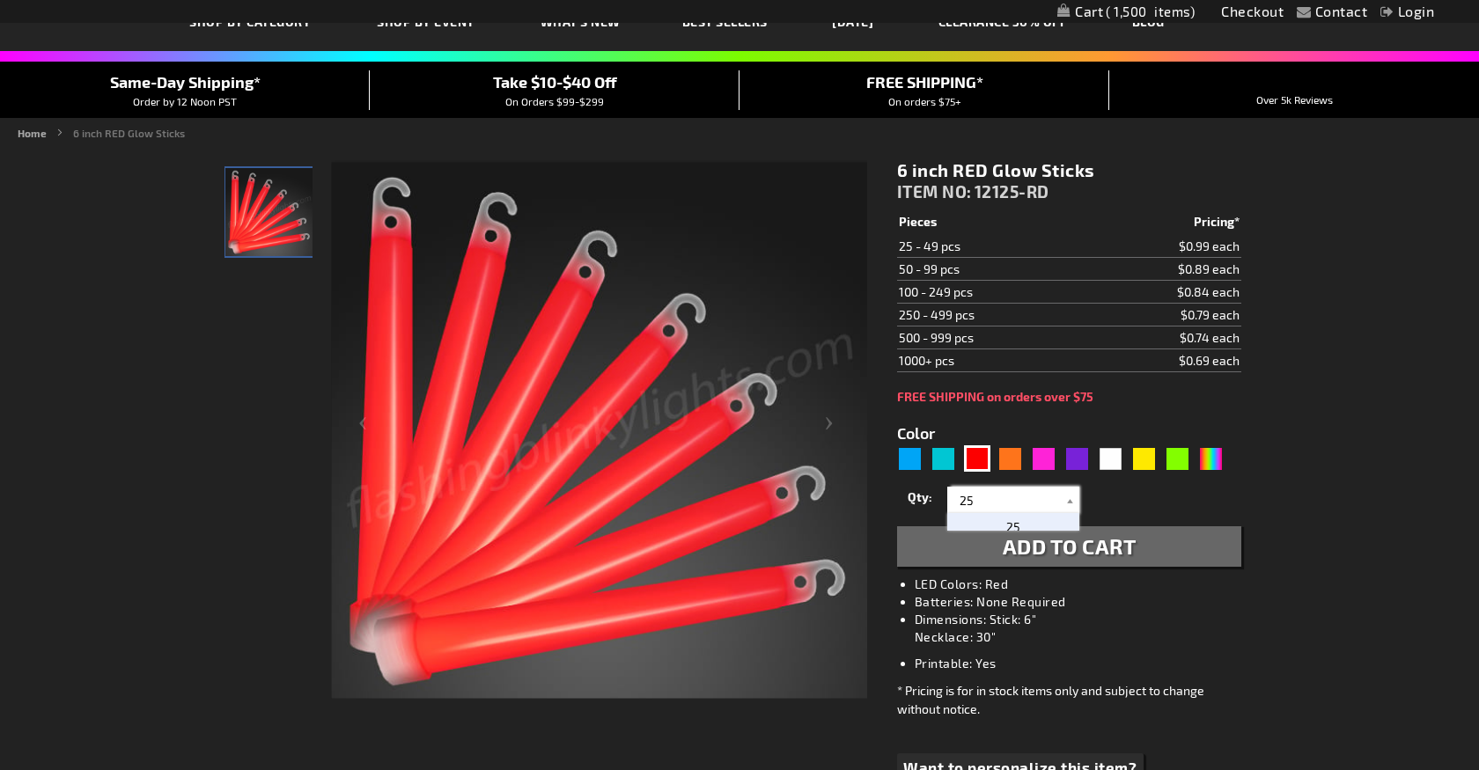
click at [1023, 505] on input "25" at bounding box center [1016, 500] width 128 height 26
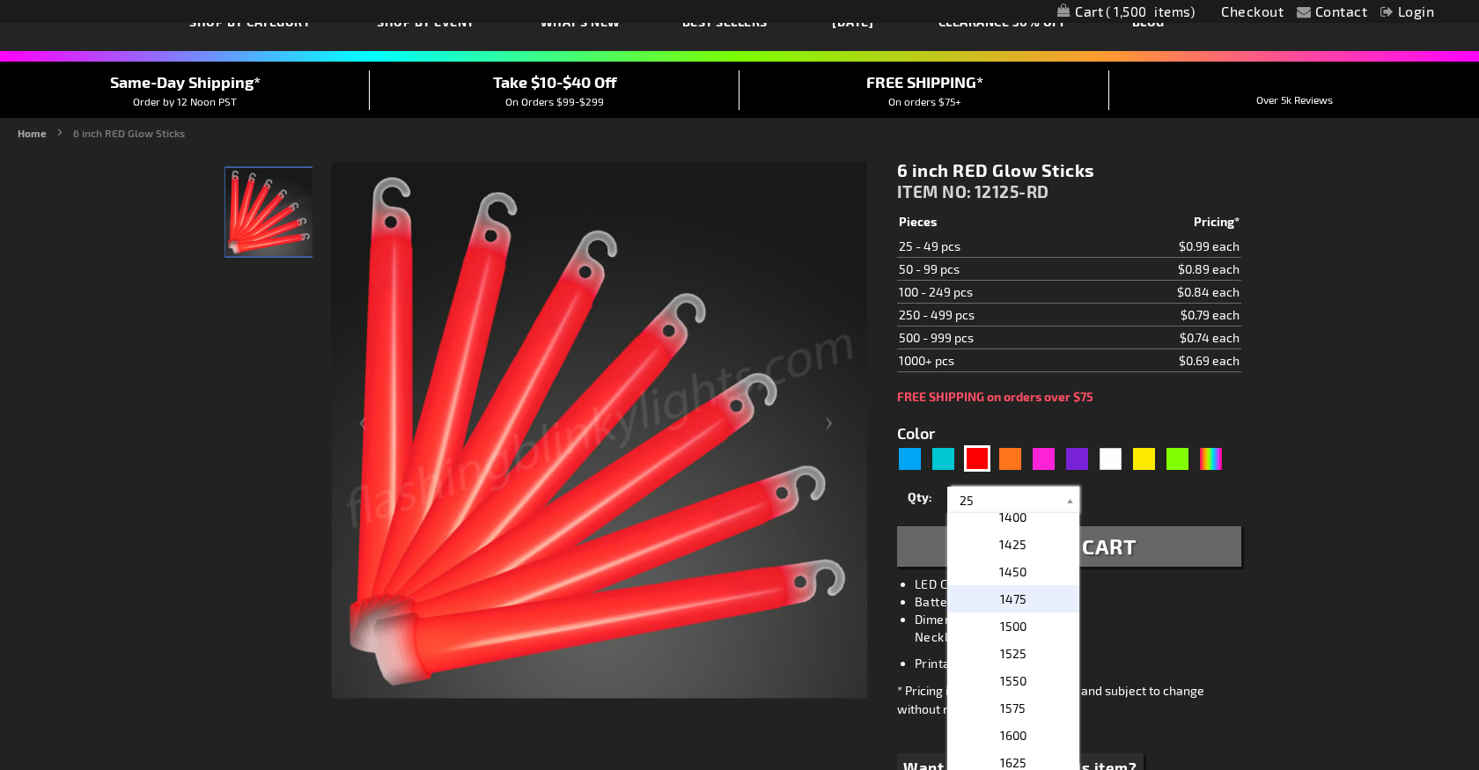
scroll to position [1512, 0]
click at [1035, 615] on p "1500" at bounding box center [1013, 625] width 132 height 27
type input "1500"
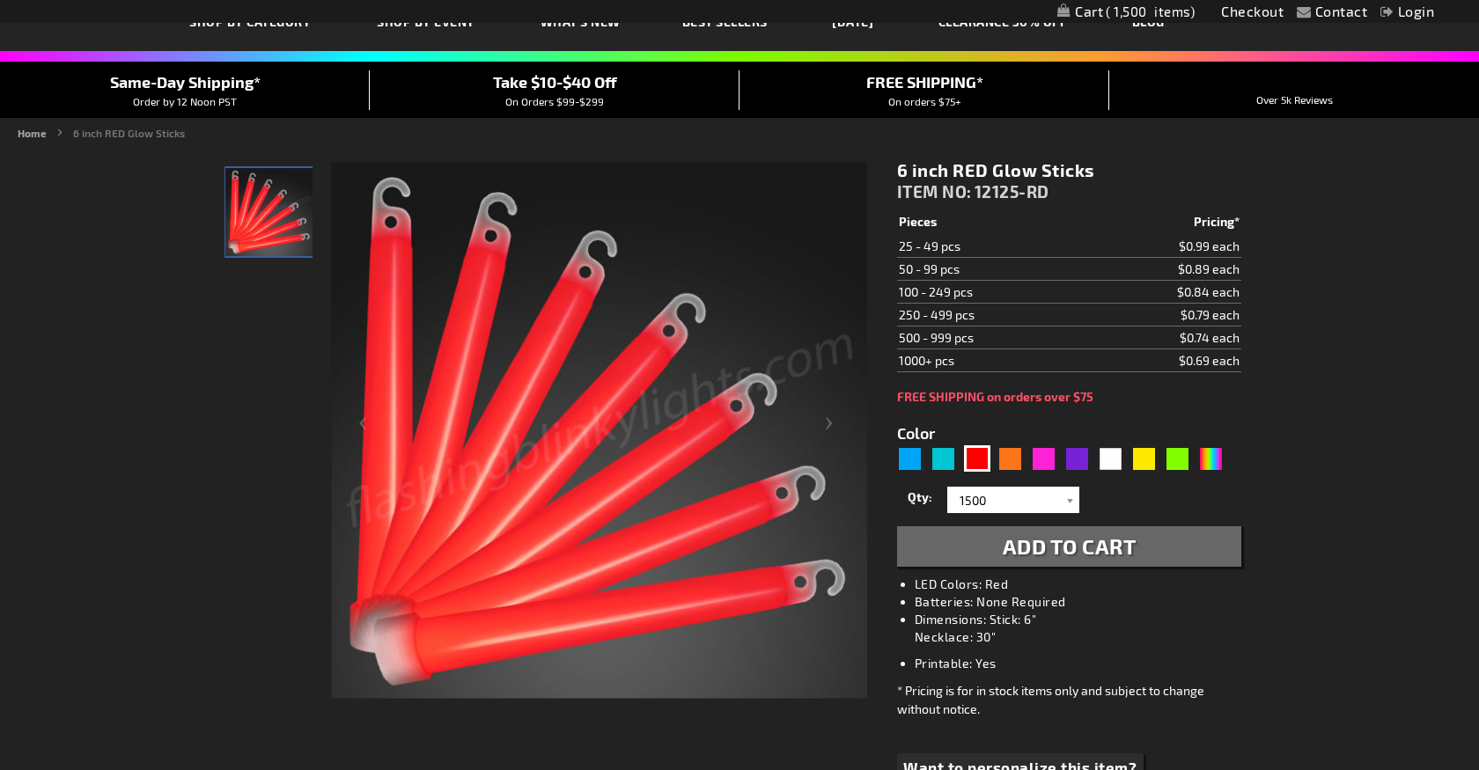
click at [1124, 549] on span "Add to Cart" at bounding box center [1070, 547] width 134 height 26
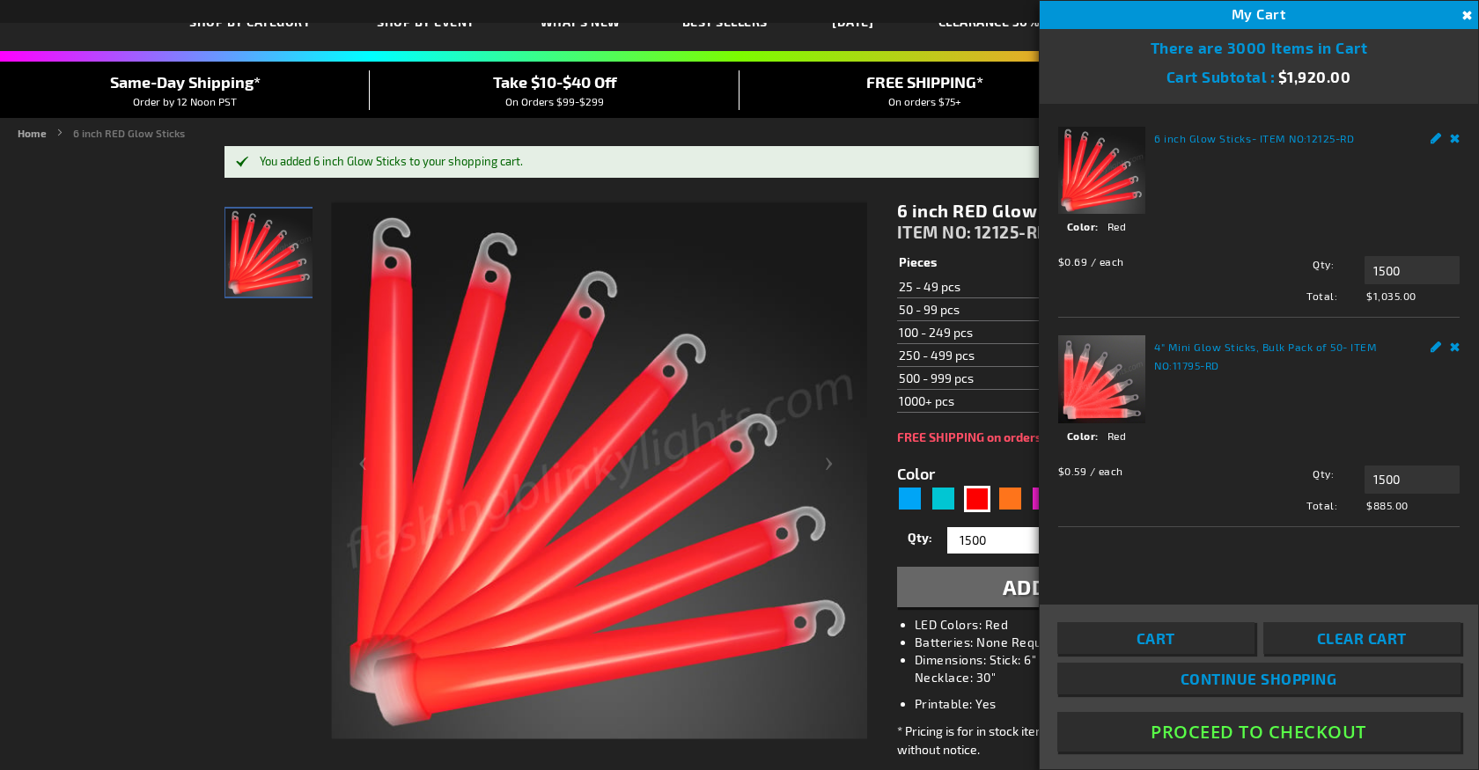
click at [1455, 350] on link "Remove" at bounding box center [1455, 344] width 11 height 18
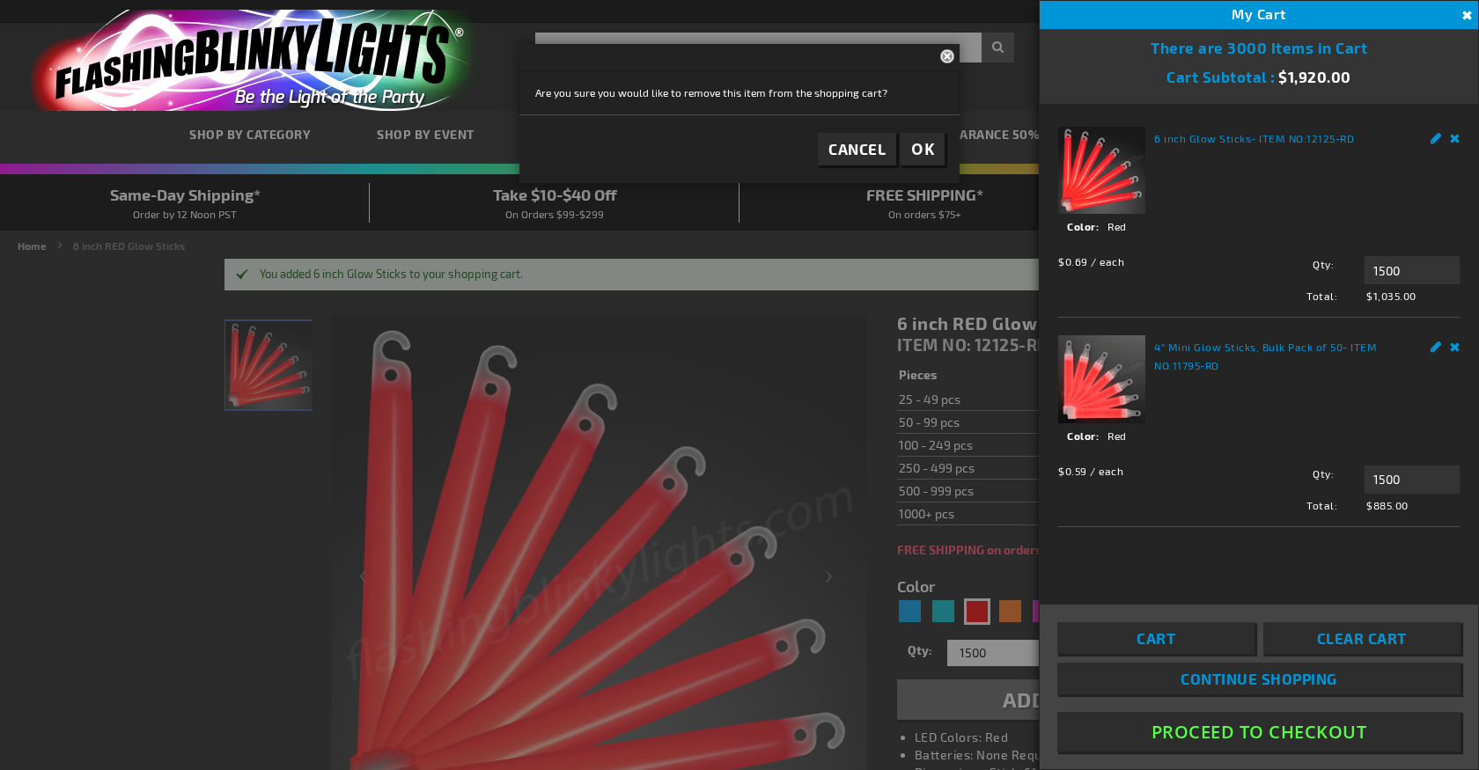
click at [1454, 350] on link "Remove" at bounding box center [1455, 344] width 11 height 18
click at [908, 151] on button "OK" at bounding box center [923, 149] width 44 height 33
click at [934, 154] on button "OK" at bounding box center [923, 149] width 44 height 33
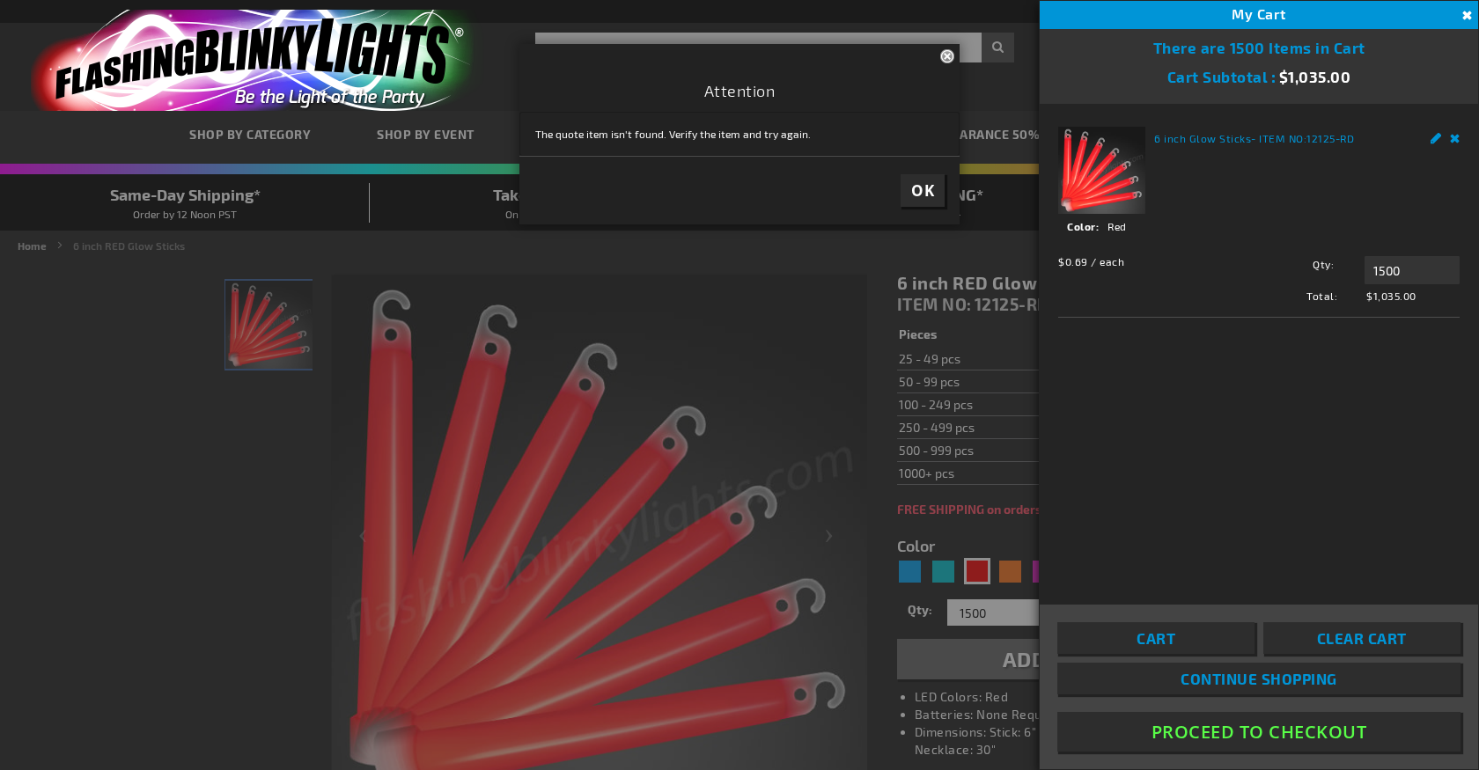
click at [924, 185] on span "OK" at bounding box center [922, 190] width 23 height 20
